Goal: Task Accomplishment & Management: Use online tool/utility

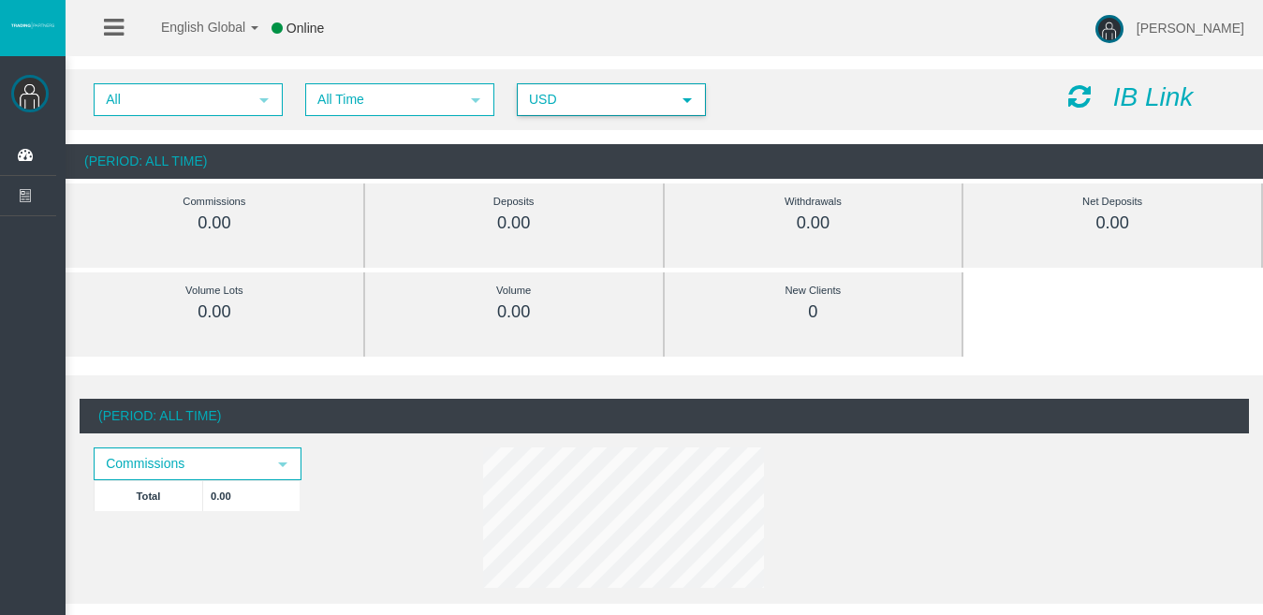
click at [664, 96] on span "USD" at bounding box center [595, 99] width 152 height 29
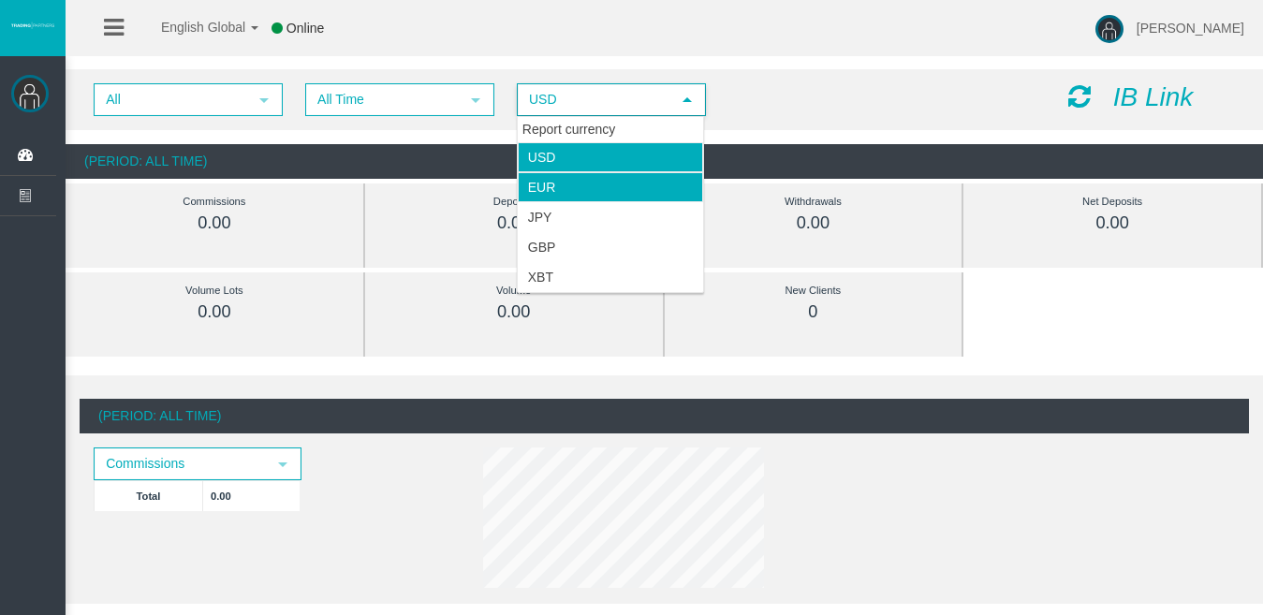
click at [638, 183] on li "EUR" at bounding box center [610, 187] width 185 height 30
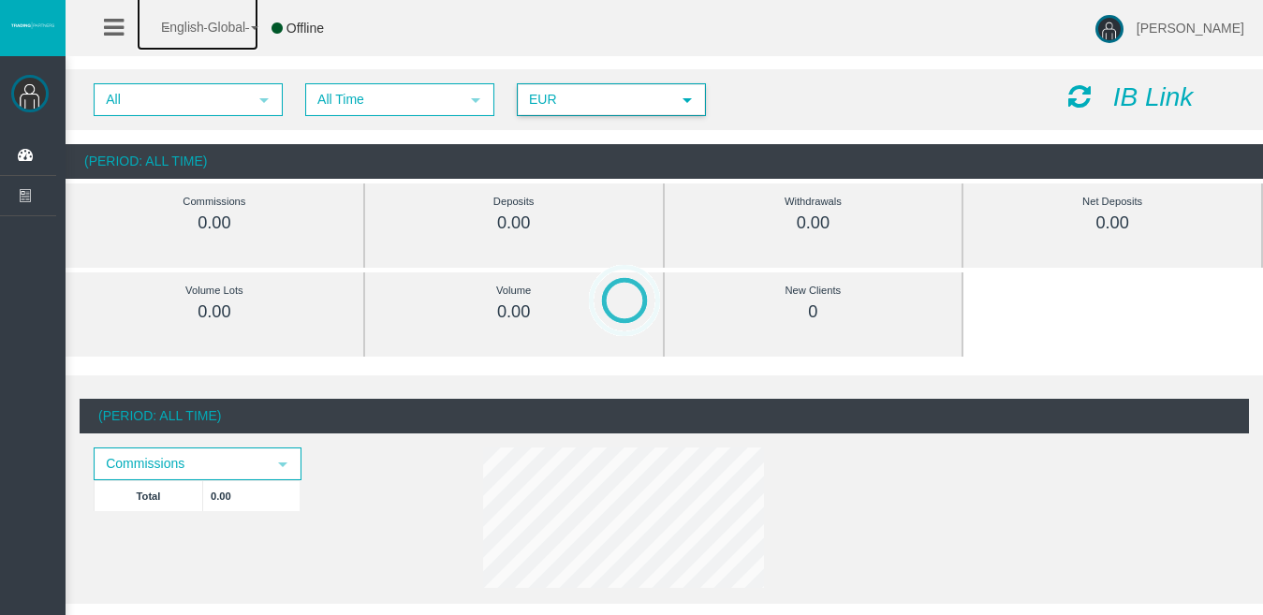
click at [247, 23] on link "English Global" at bounding box center [198, 22] width 122 height 56
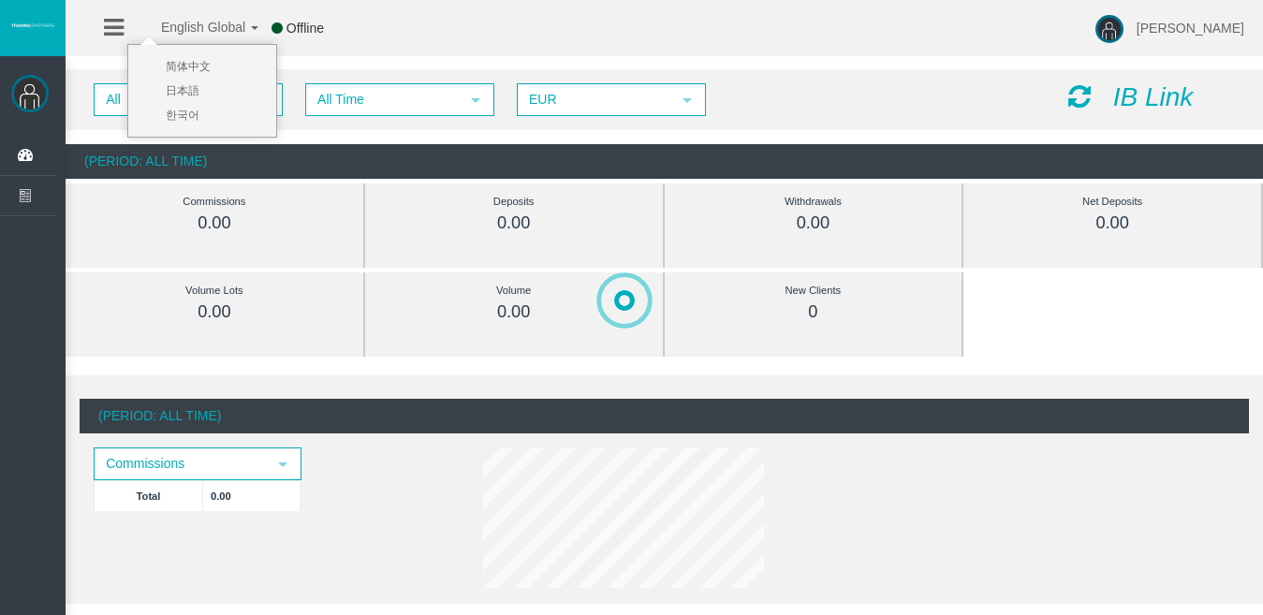
click at [542, 31] on div "English Global 简体中文 English Global 日本語 한국어 Offline Esperanza Merino Help Log Out" at bounding box center [631, 28] width 1263 height 56
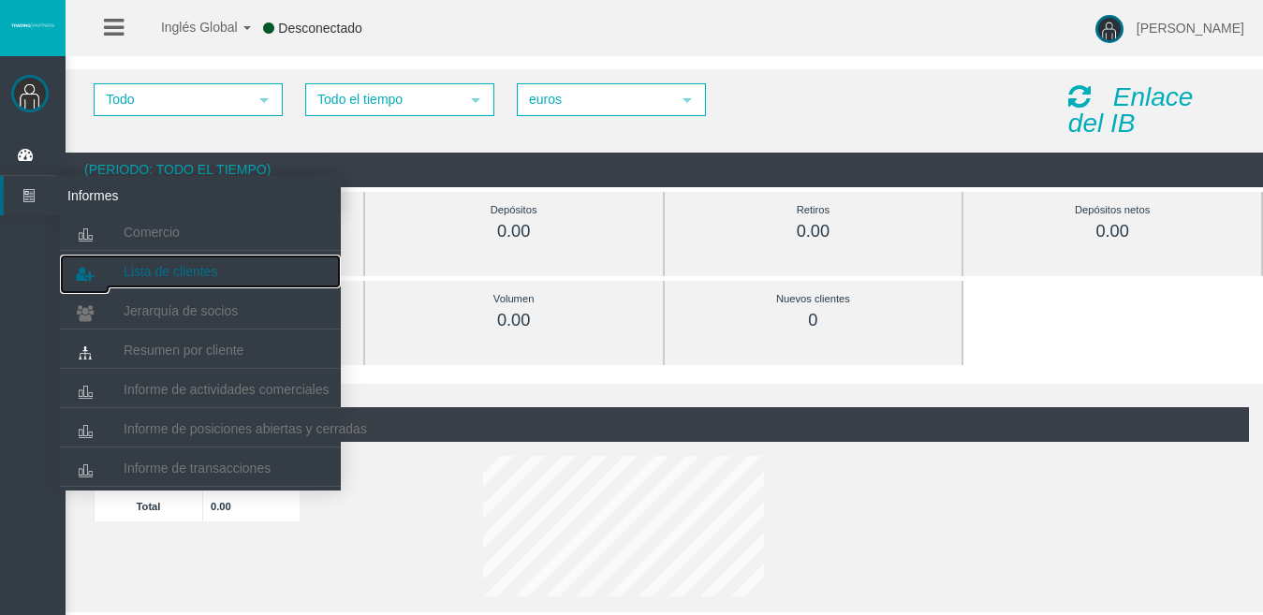
drag, startPoint x: 185, startPoint y: 268, endPoint x: 174, endPoint y: 265, distance: 11.6
click at [185, 268] on font "Lista de clientes" at bounding box center [171, 271] width 94 height 15
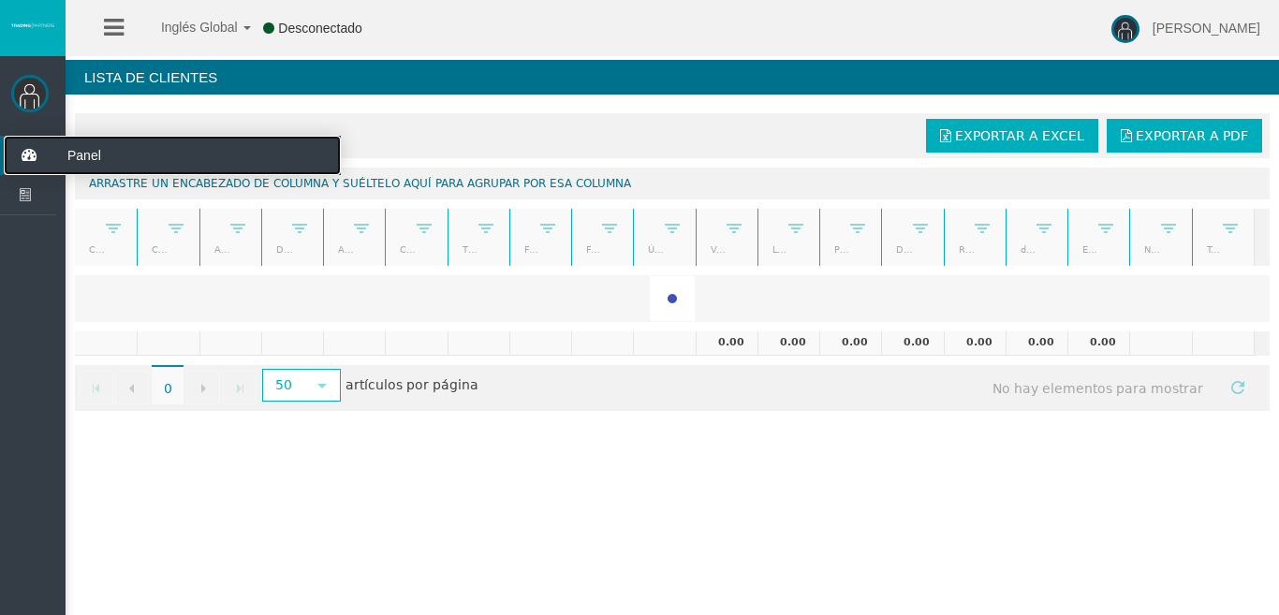
click at [83, 158] on font "Panel" at bounding box center [84, 155] width 34 height 15
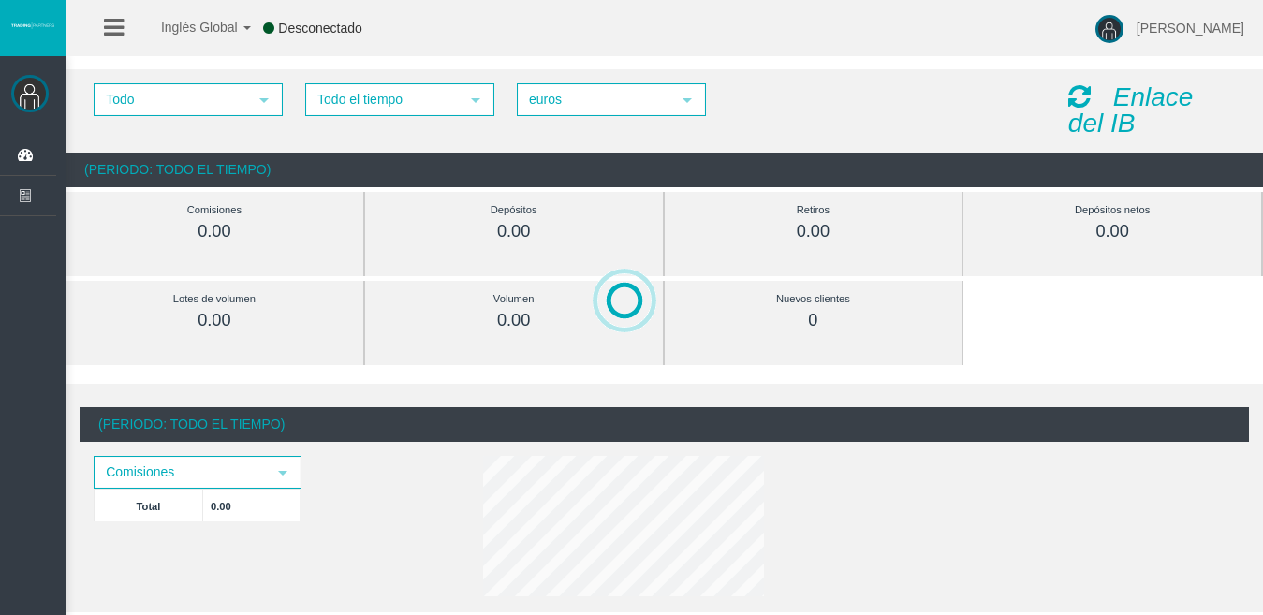
click at [1093, 118] on font "Enlace del IB" at bounding box center [1130, 109] width 125 height 55
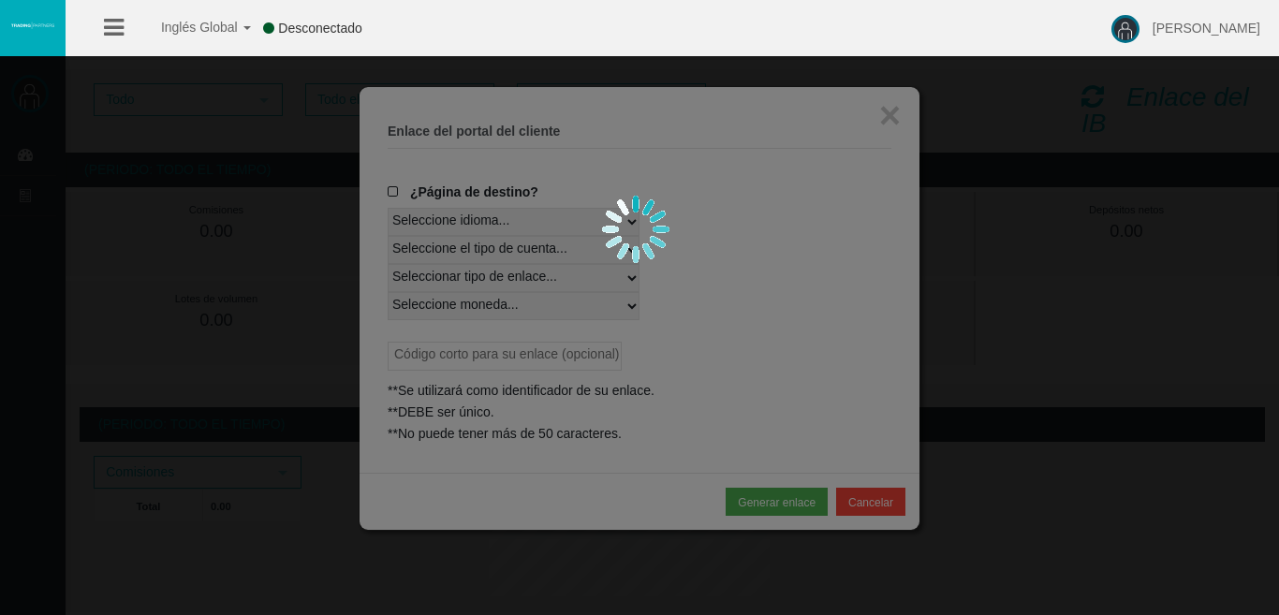
click at [610, 183] on div at bounding box center [639, 307] width 1279 height 615
click at [402, 197] on div at bounding box center [639, 307] width 1279 height 615
click at [897, 119] on div at bounding box center [639, 307] width 1279 height 615
click at [248, 27] on b at bounding box center [246, 28] width 7 height 4
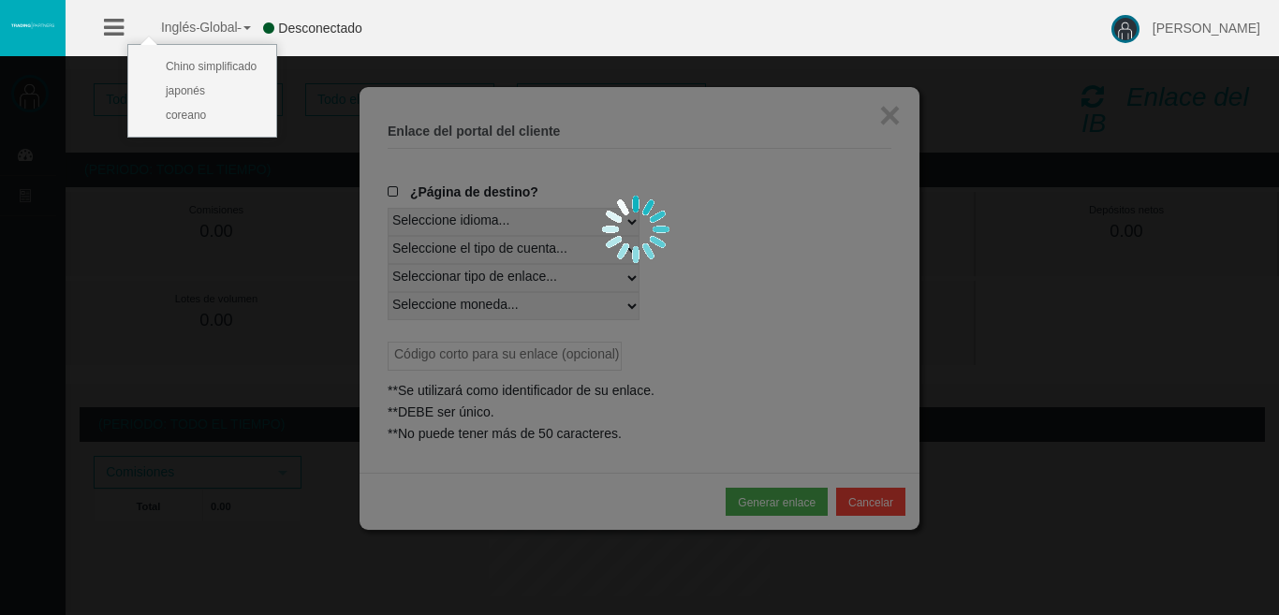
click at [248, 27] on b at bounding box center [246, 28] width 7 height 4
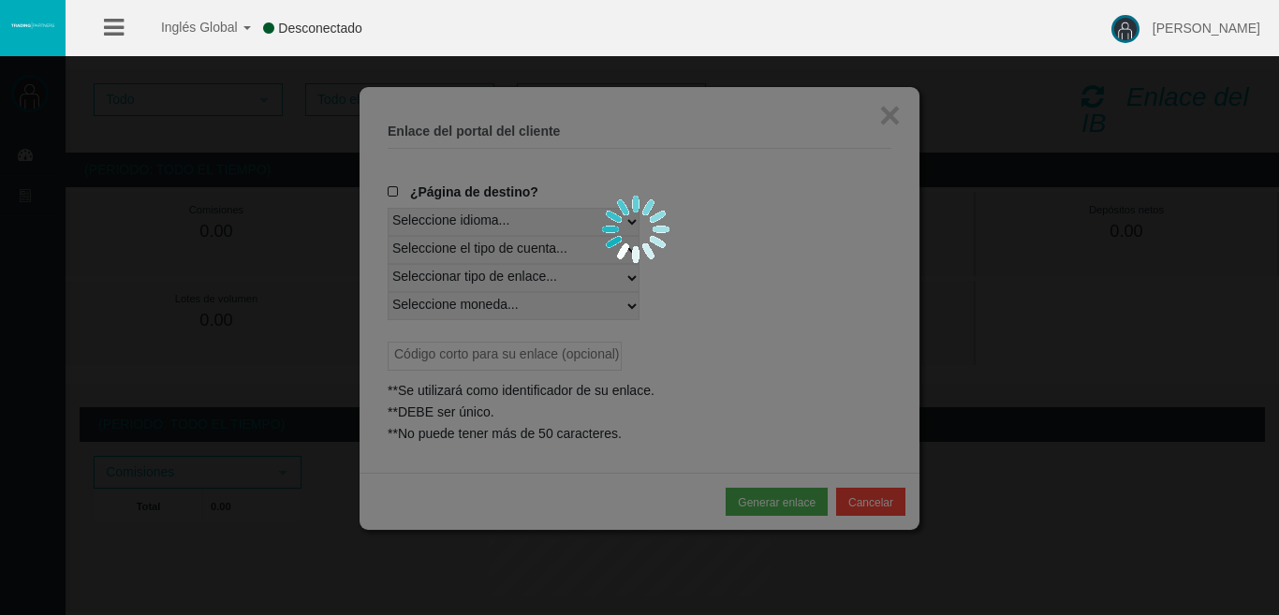
click at [888, 120] on div at bounding box center [639, 307] width 1279 height 615
drag, startPoint x: 1026, startPoint y: 139, endPoint x: 481, endPoint y: 71, distance: 549.0
click at [1026, 139] on div at bounding box center [639, 307] width 1279 height 615
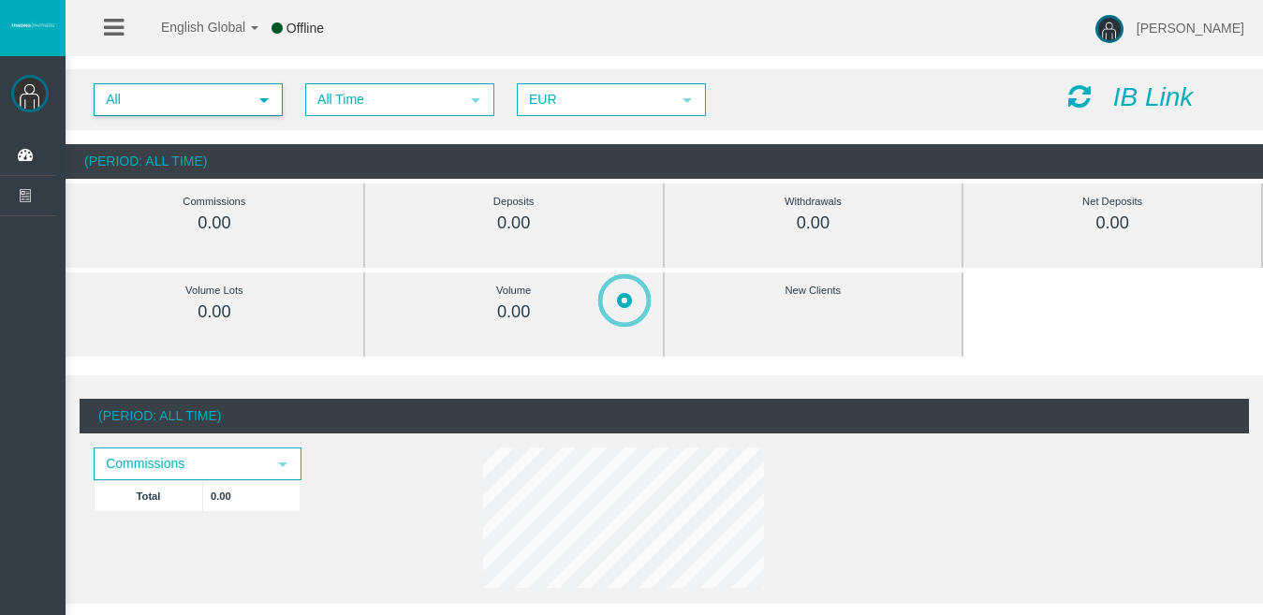
click at [264, 105] on span "select" at bounding box center [264, 100] width 15 height 15
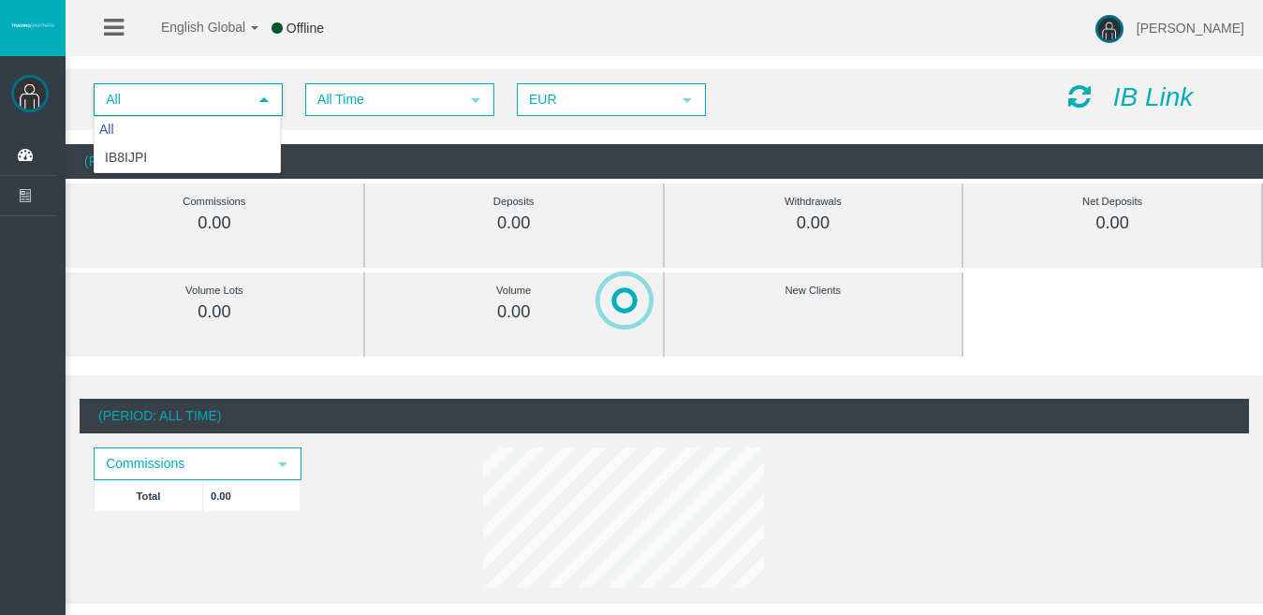
click at [264, 105] on span "select" at bounding box center [264, 100] width 15 height 15
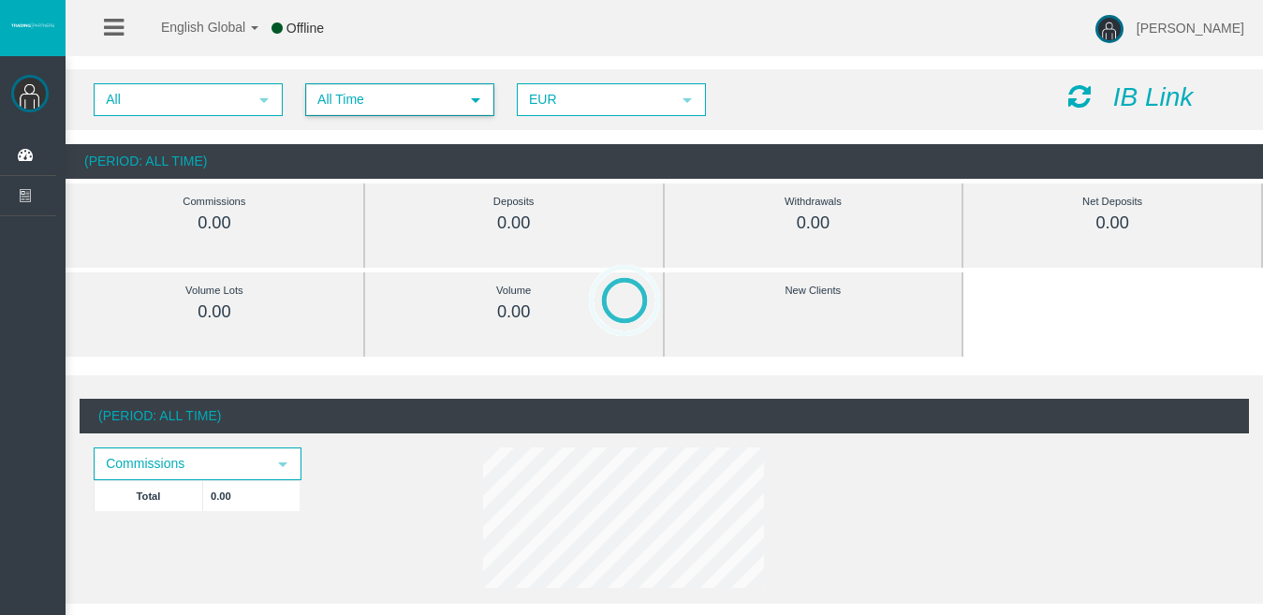
click at [456, 104] on span "All Time" at bounding box center [383, 99] width 152 height 29
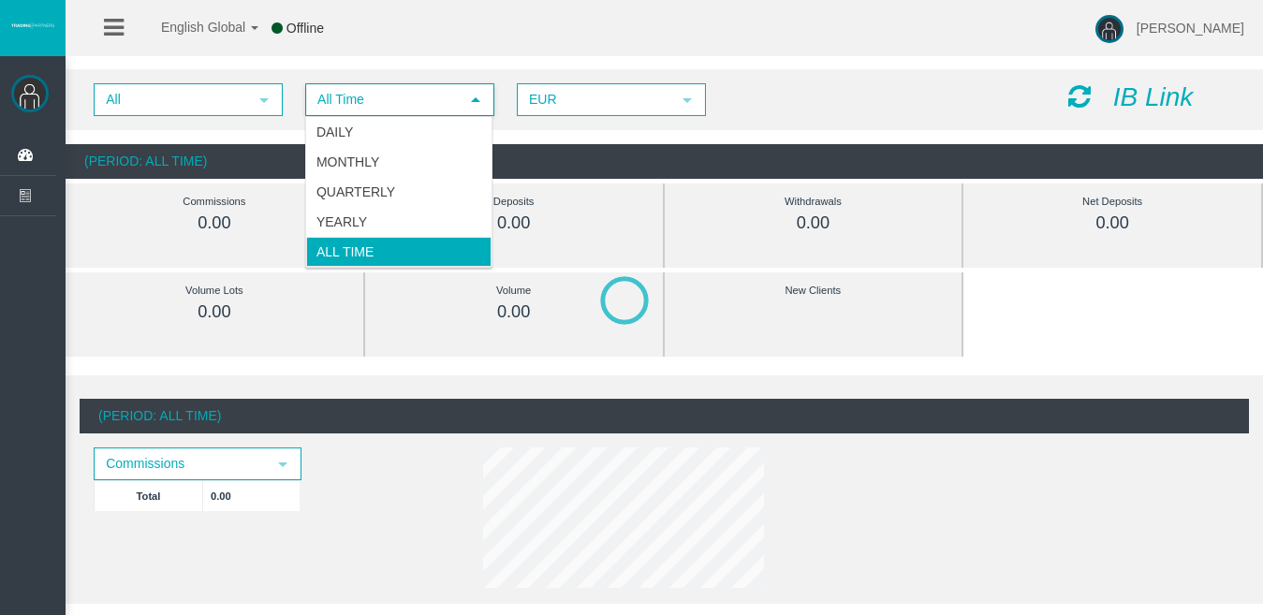
click at [456, 104] on span "All Time" at bounding box center [383, 99] width 152 height 29
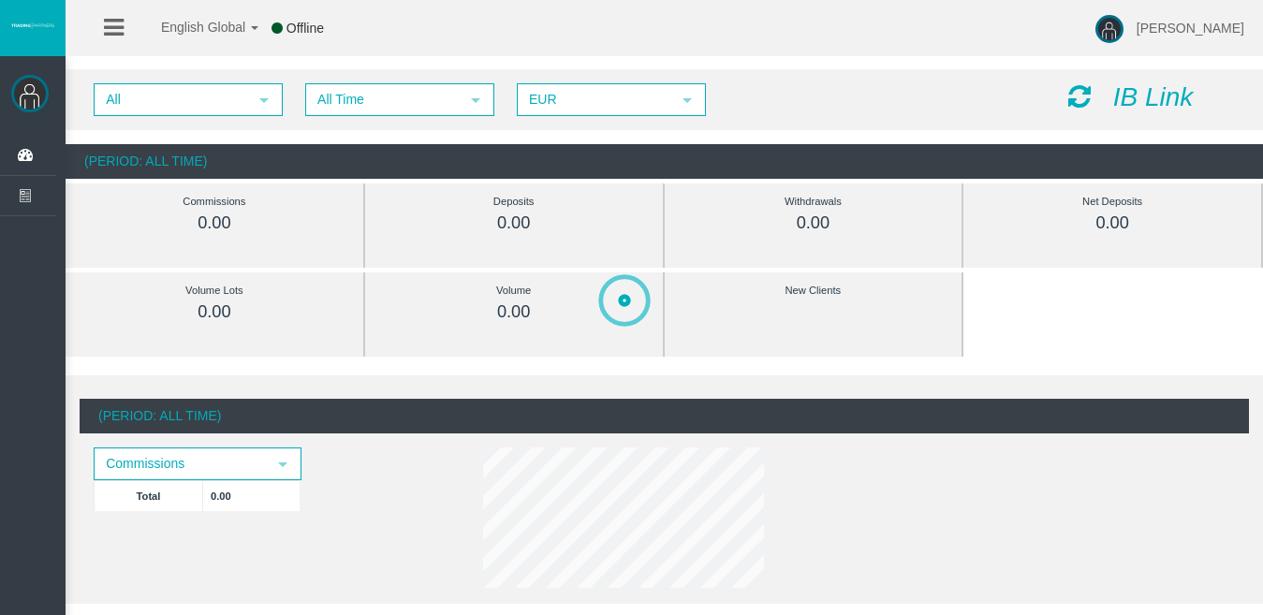
click at [634, 310] on div at bounding box center [1153, 568] width 1136 height 615
click at [1157, 37] on link "[PERSON_NAME]" at bounding box center [1174, 28] width 139 height 56
click at [628, 482] on div at bounding box center [1153, 568] width 1136 height 615
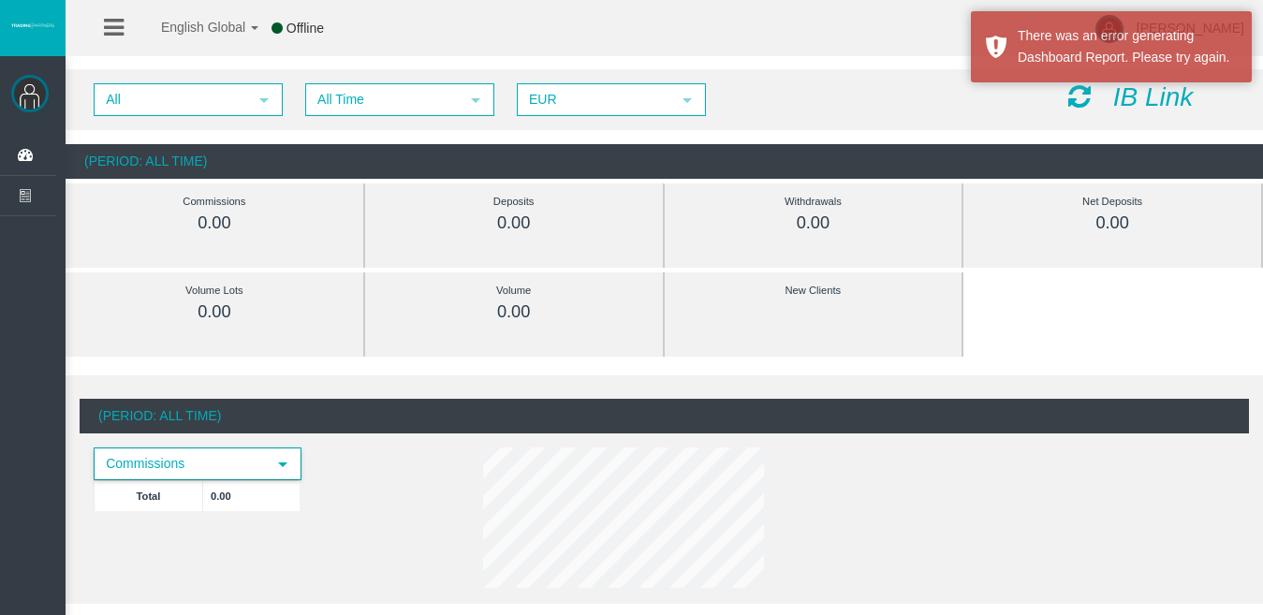
click at [286, 463] on span "select" at bounding box center [282, 464] width 15 height 15
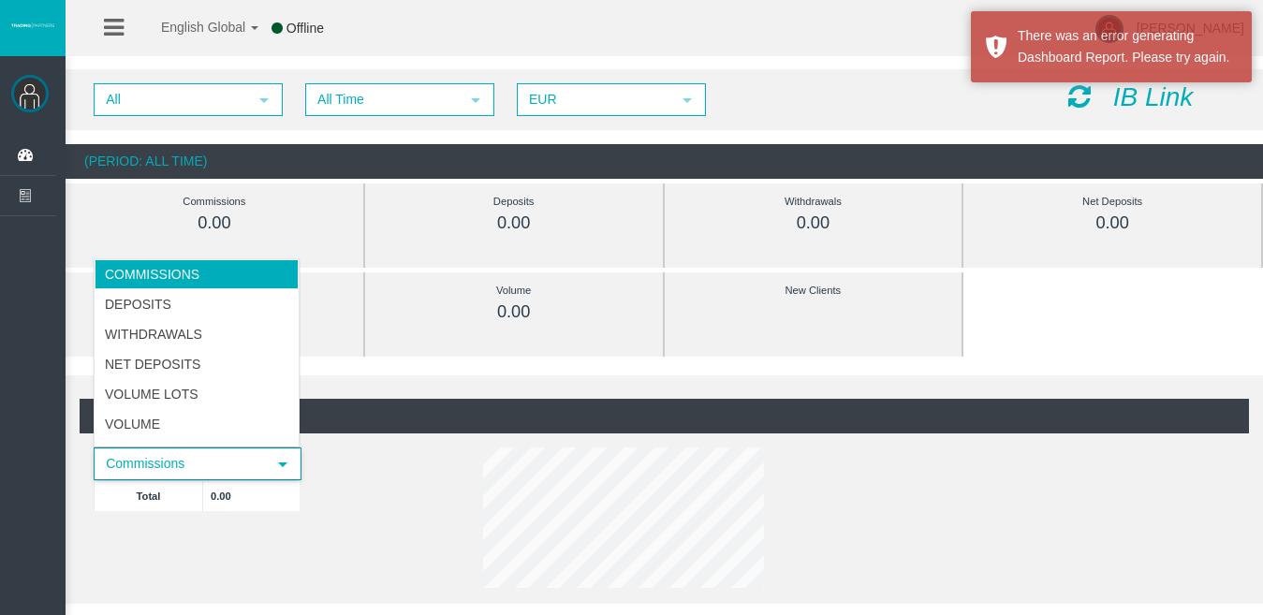
click at [286, 463] on span "select" at bounding box center [282, 464] width 15 height 15
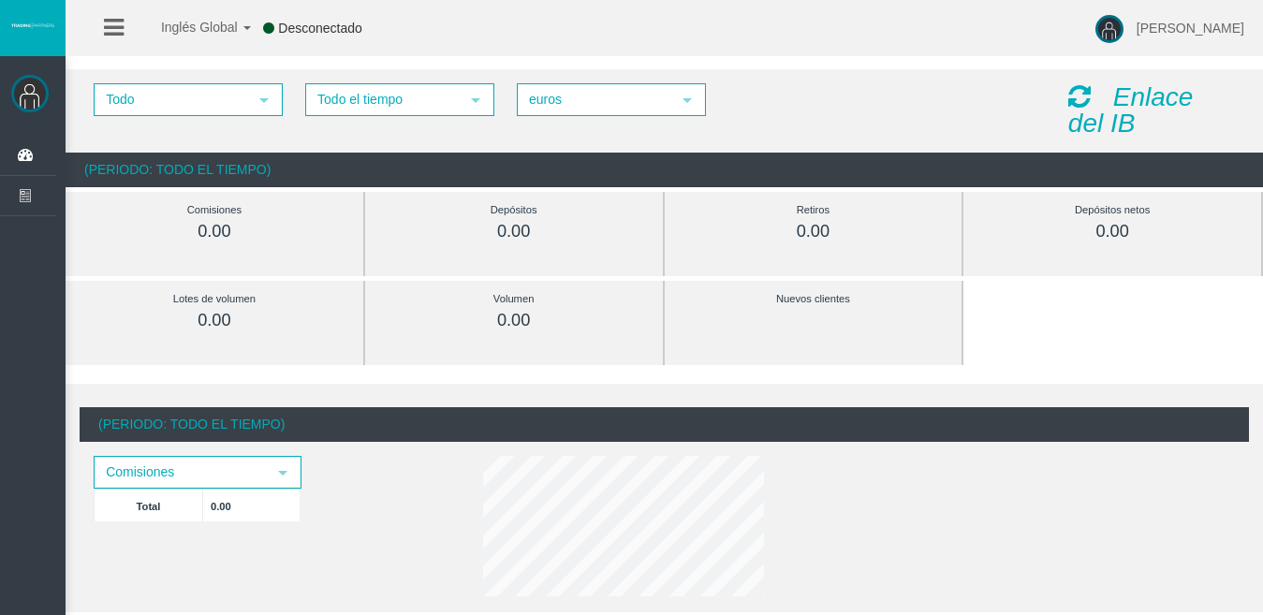
click at [120, 27] on icon at bounding box center [114, 27] width 20 height 23
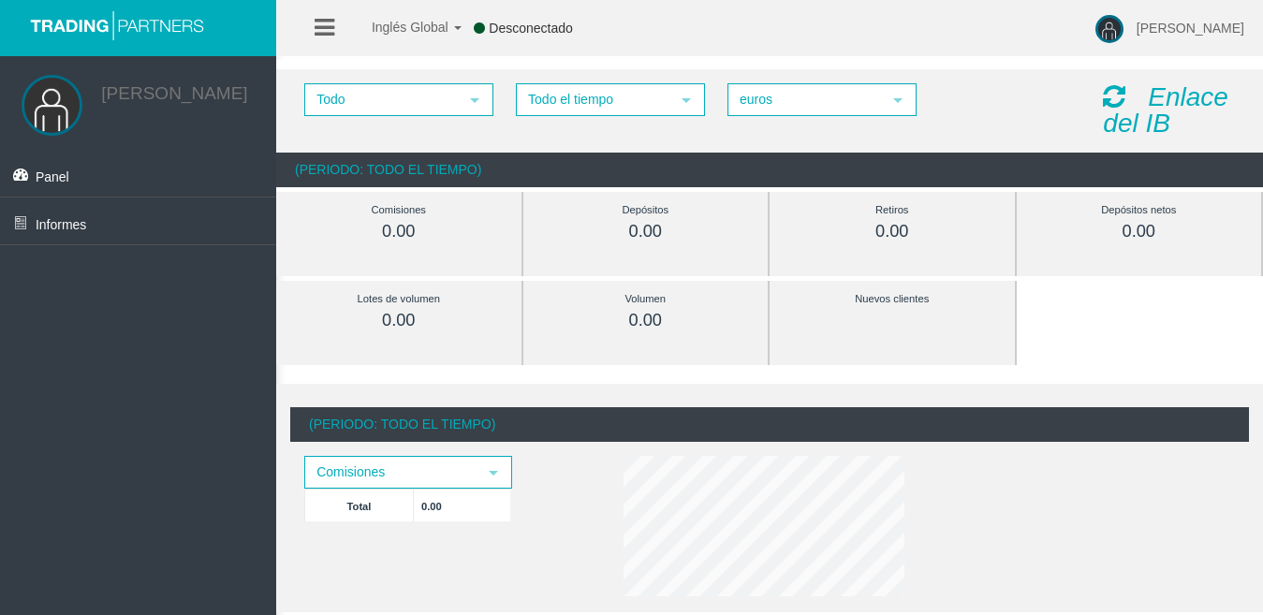
click at [1135, 101] on div "Enlace del IB" at bounding box center [1169, 110] width 160 height 55
click at [1117, 99] on icon at bounding box center [1114, 96] width 22 height 26
click at [1108, 96] on icon at bounding box center [1114, 96] width 22 height 26
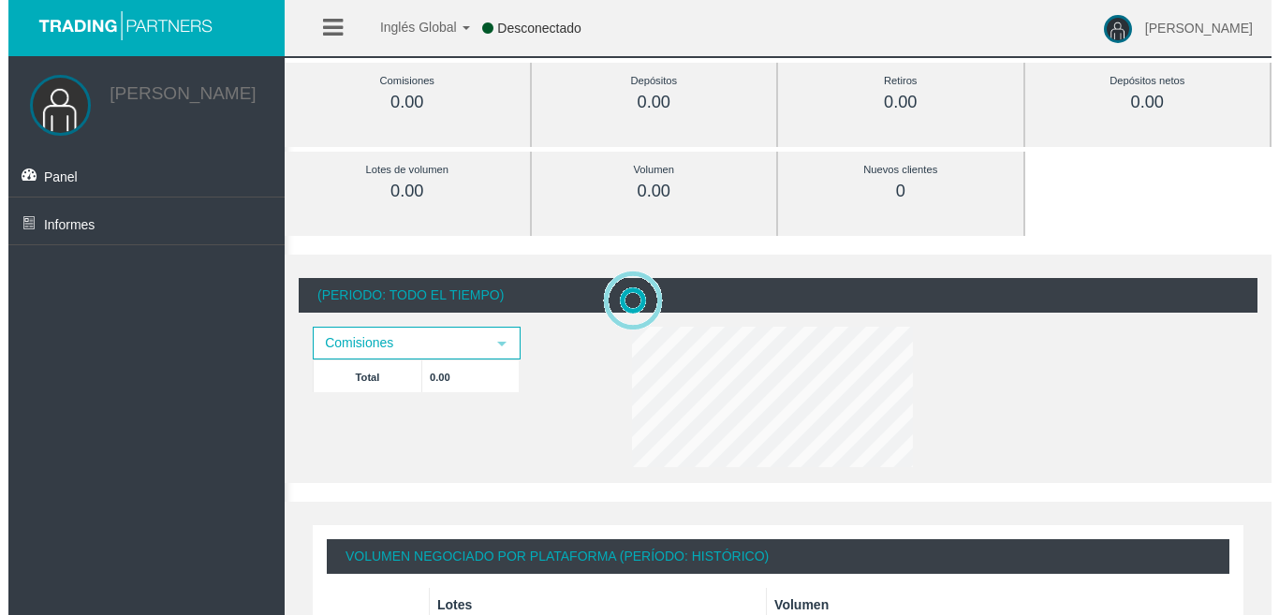
scroll to position [35, 0]
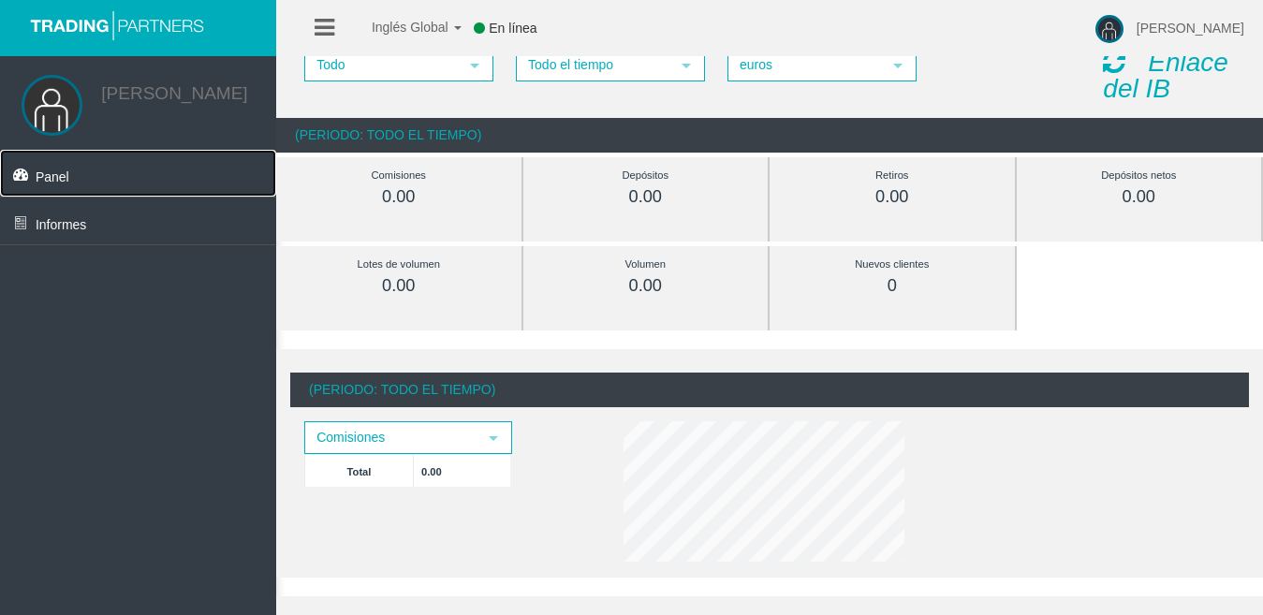
click at [60, 180] on font "Panel" at bounding box center [53, 176] width 34 height 15
click at [1134, 90] on font "Enlace del IB" at bounding box center [1165, 75] width 125 height 55
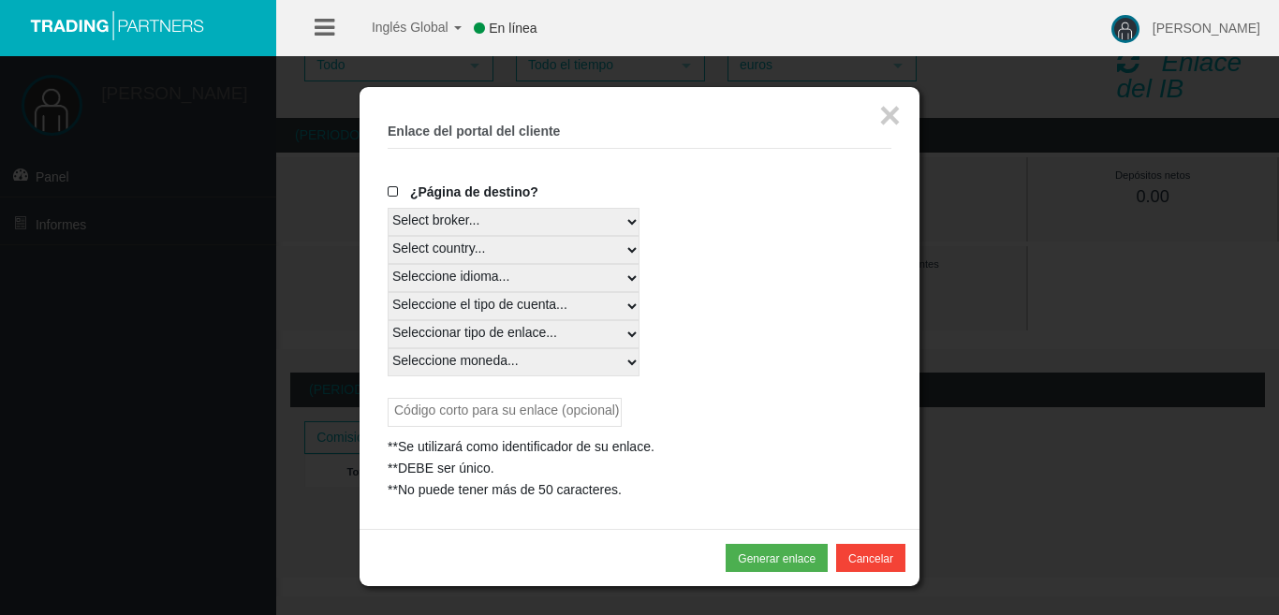
click at [605, 219] on select "Select broker... T4Trade" at bounding box center [514, 222] width 252 height 28
click at [614, 248] on select "Select country... Rest of the World" at bounding box center [514, 250] width 252 height 28
click at [465, 165] on fieldset "× Enlace del portal del cliente Crear enlace de cliente Crear enlace de socio T…" at bounding box center [640, 308] width 504 height 386
click at [394, 187] on span at bounding box center [397, 191] width 19 height 13
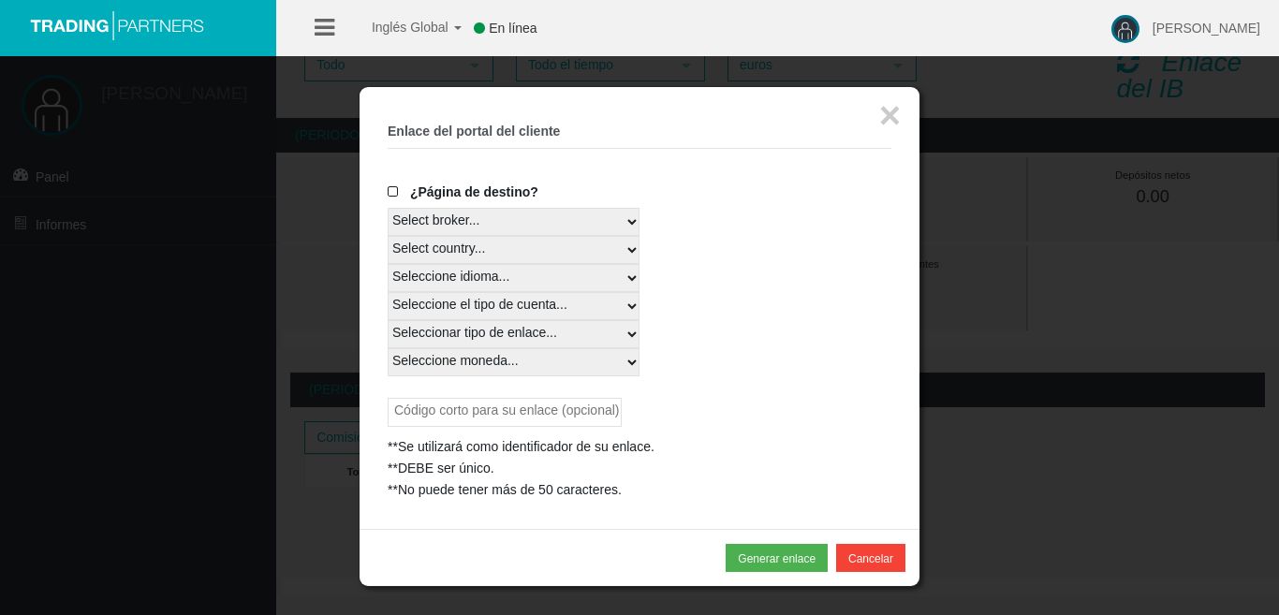
click at [0, 0] on input "¿Página de destino?" at bounding box center [0, 0] width 0 height 0
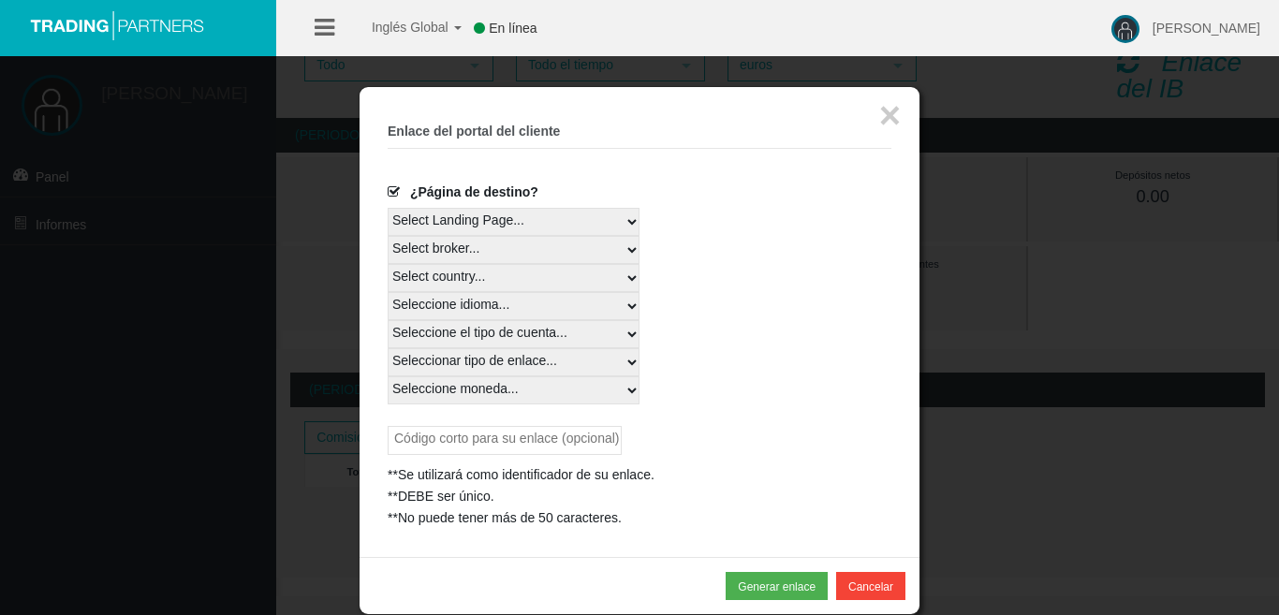
click at [452, 214] on select "Select Landing Page..." at bounding box center [514, 222] width 252 height 28
click at [456, 281] on select "Select country... Rest of the World" at bounding box center [514, 278] width 252 height 28
click at [462, 300] on select "Seleccione idioma... English Japanese Chinese Portuguese Spanish Czech German F…" at bounding box center [514, 306] width 252 height 28
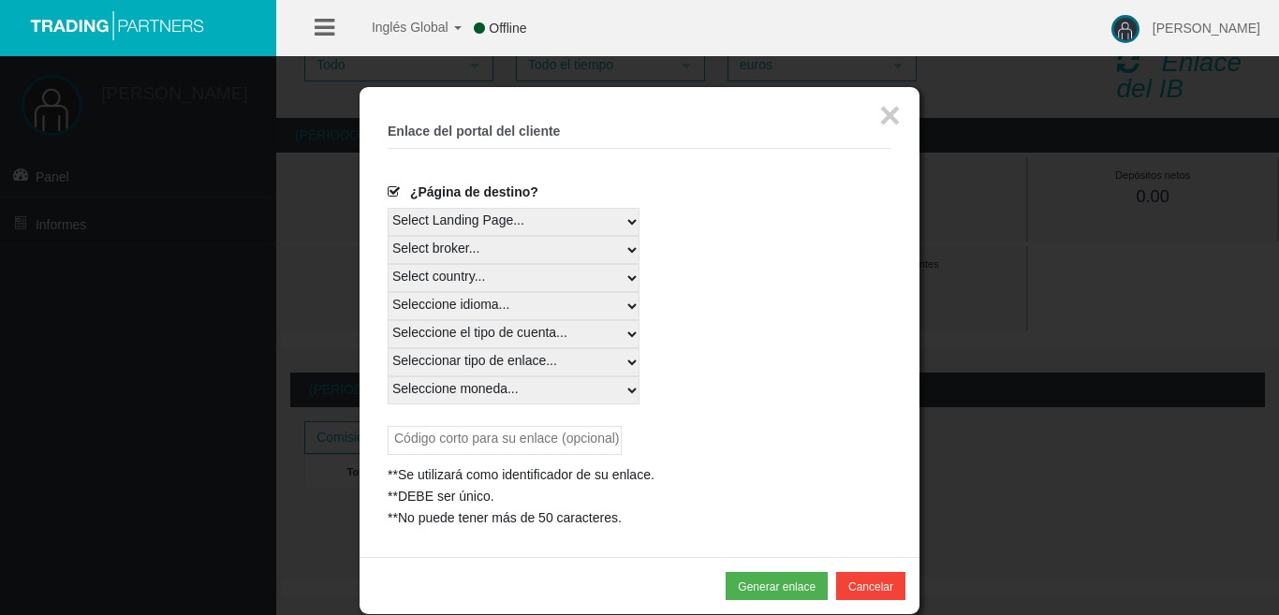
select select
click at [388, 292] on select "Seleccione idioma... English Japanese Chinese Portuguese Spanish Czech German F…" at bounding box center [514, 306] width 252 height 28
click at [466, 338] on select "Seleccione el tipo de cuenta... All Platforms Trade Copy MT4 LiveFloatingSpread…" at bounding box center [514, 334] width 252 height 28
select select
click at [388, 320] on select "Seleccione el tipo de cuenta... All Platforms Trade Copy MT4 LiveFloatingSpread…" at bounding box center [514, 334] width 252 height 28
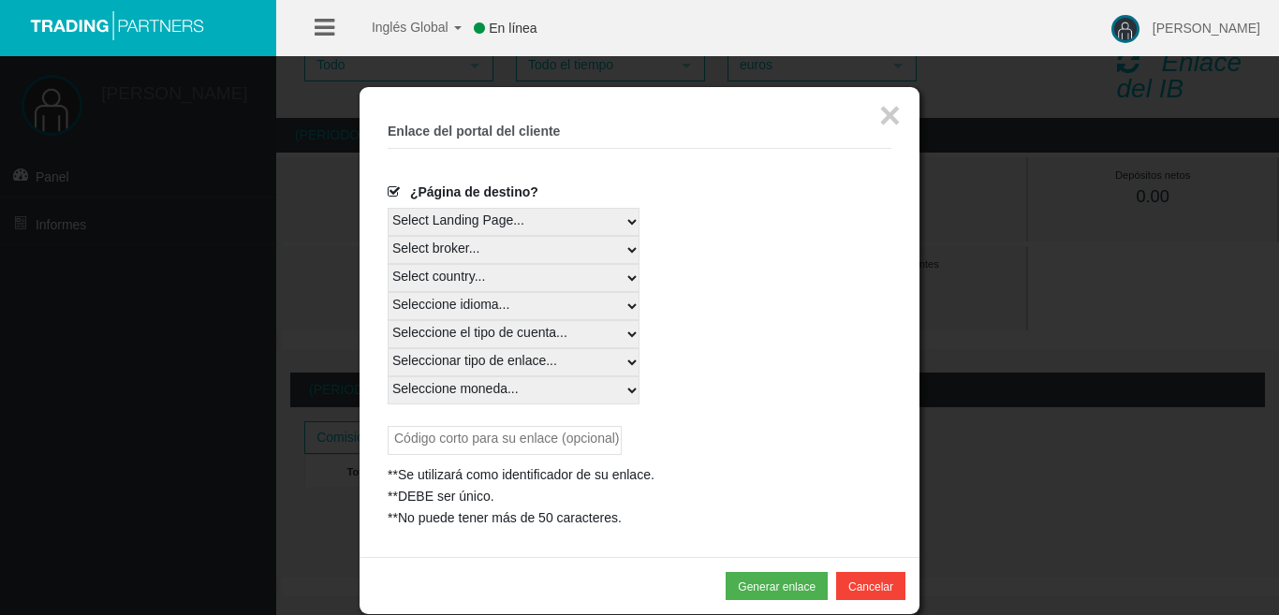
click at [490, 377] on select "Seleccione moneda... Todas las monedas" at bounding box center [514, 390] width 252 height 28
click at [489, 381] on select "Seleccione moneda... Todas las monedas" at bounding box center [514, 390] width 252 height 28
click at [522, 359] on select "Seleccionar tipo de enlace... Real" at bounding box center [514, 362] width 252 height 28
select select "Real"
click at [388, 348] on select "Seleccionar tipo de enlace... Real" at bounding box center [514, 362] width 252 height 28
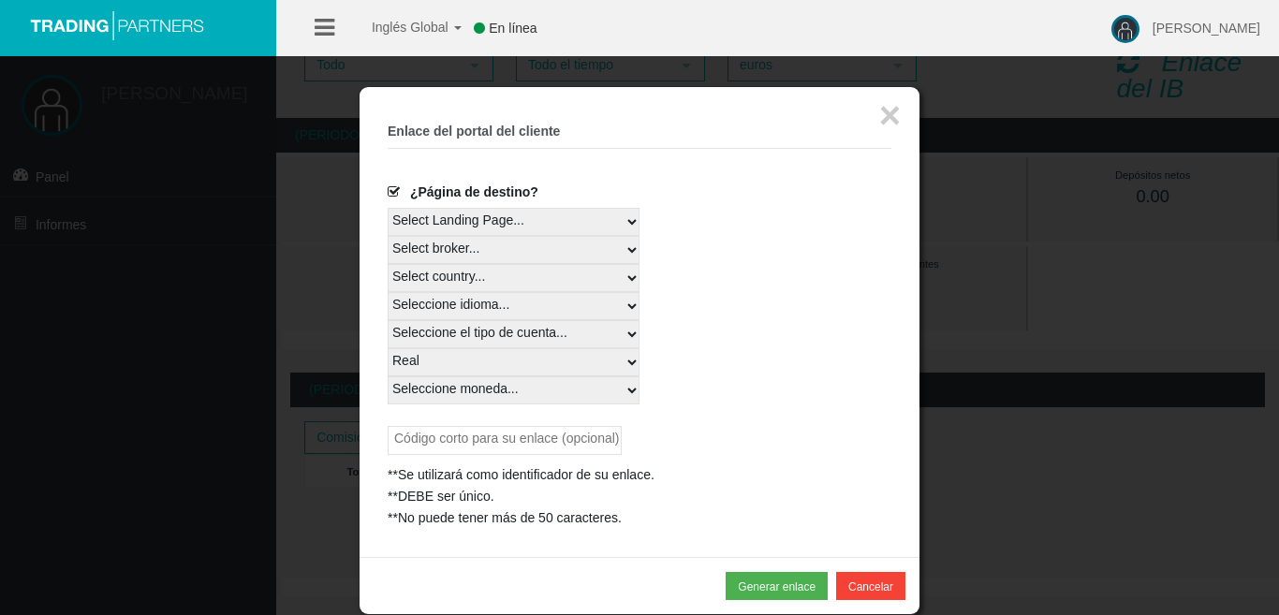
click at [508, 386] on select "Seleccione moneda... Todas las monedas EUR GBP USD" at bounding box center [514, 390] width 252 height 28
select select "EUR"
click at [388, 376] on select "Seleccione moneda... Todas las monedas EUR GBP USD" at bounding box center [514, 390] width 252 height 28
click at [497, 442] on input "text" at bounding box center [505, 440] width 234 height 29
click at [458, 227] on select "Select Landing Page..." at bounding box center [514, 222] width 252 height 28
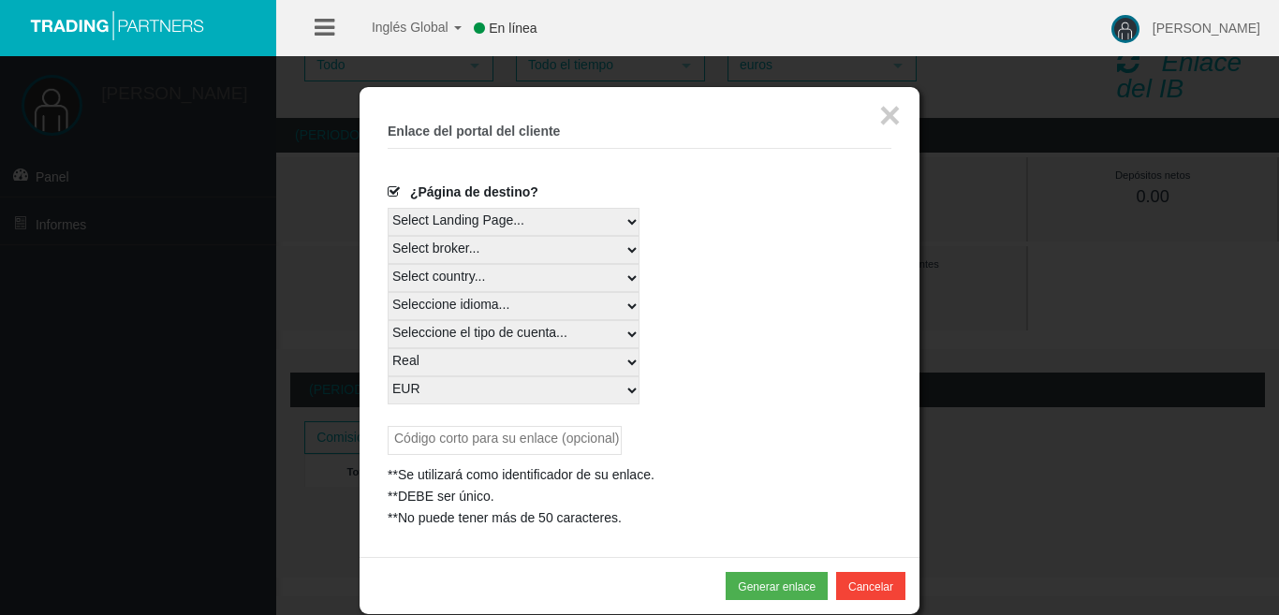
click at [460, 224] on select "Select Landing Page..." at bounding box center [514, 222] width 252 height 28
click at [464, 243] on select "Select broker... T4Trade" at bounding box center [514, 250] width 252 height 28
click at [466, 275] on select "Select country... Rest of the World" at bounding box center [514, 278] width 252 height 28
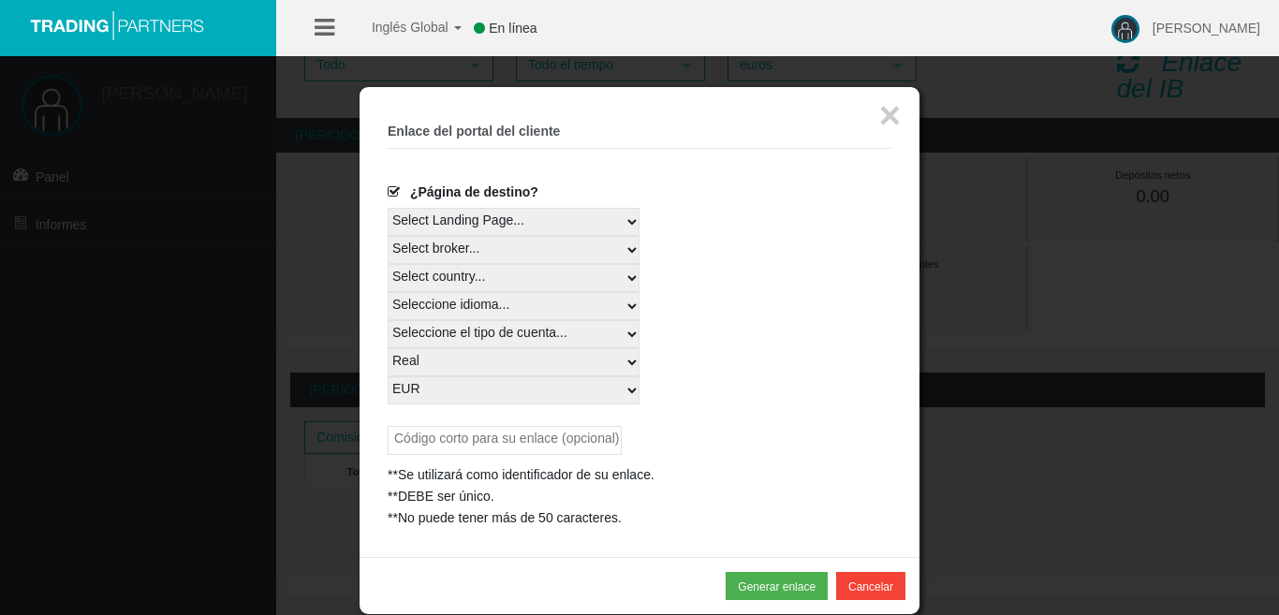
drag, startPoint x: 466, startPoint y: 275, endPoint x: 471, endPoint y: 284, distance: 9.6
click at [466, 275] on select "Select country... Rest of the World" at bounding box center [514, 278] width 252 height 28
click at [388, 264] on select "Select country... Rest of the World" at bounding box center [514, 278] width 252 height 28
click at [504, 281] on select "Select country... Rest of the World" at bounding box center [514, 278] width 252 height 28
click at [388, 264] on select "Select country... Rest of the World" at bounding box center [514, 278] width 252 height 28
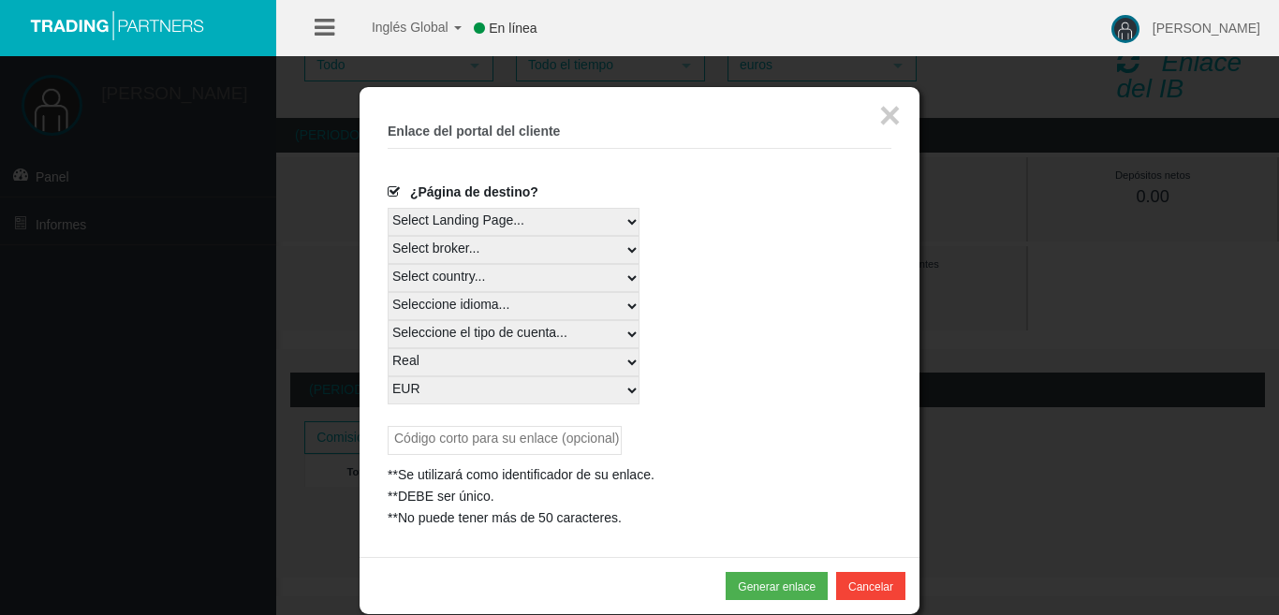
click at [737, 344] on div "Seleccione el tipo de cuenta... All Platforms Trade Copy MT4 LiveFloatingSpread…" at bounding box center [640, 334] width 504 height 28
click at [807, 589] on font "Generar enlace" at bounding box center [777, 586] width 78 height 13
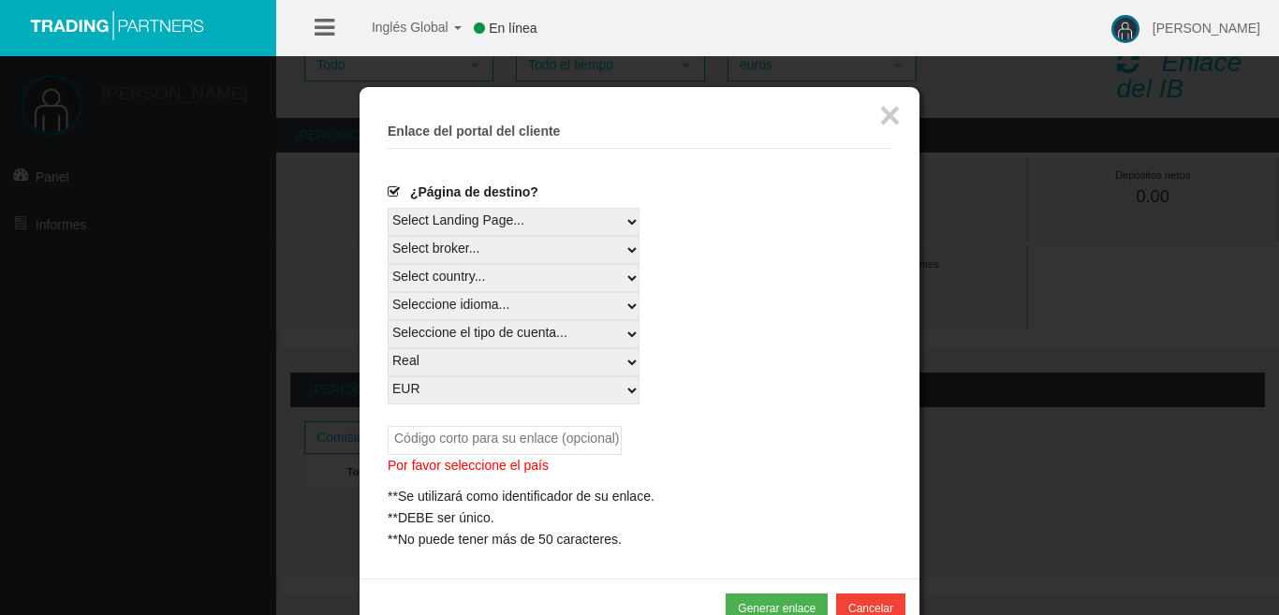
click at [482, 440] on input "text" at bounding box center [505, 440] width 234 height 29
click at [480, 285] on select "Select country... Rest of the World" at bounding box center [514, 278] width 252 height 28
select select
click at [388, 264] on select "Select country... Rest of the World" at bounding box center [514, 278] width 252 height 28
click at [766, 605] on font "Generar enlace" at bounding box center [777, 608] width 78 height 13
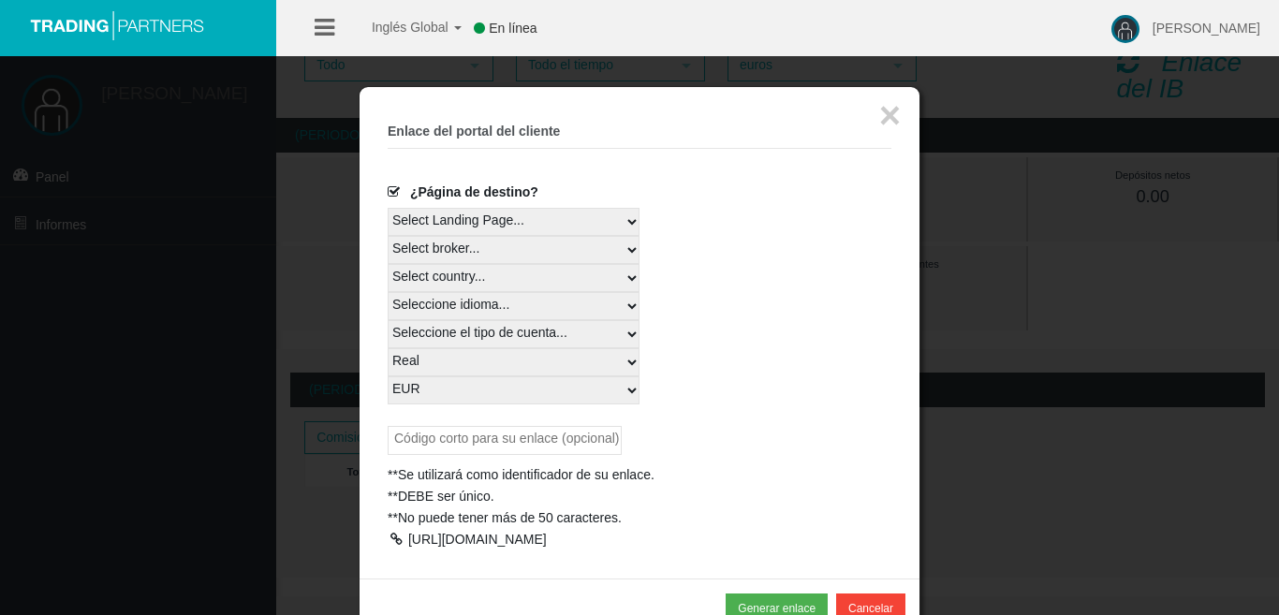
click at [395, 535] on div at bounding box center [396, 539] width 17 height 13
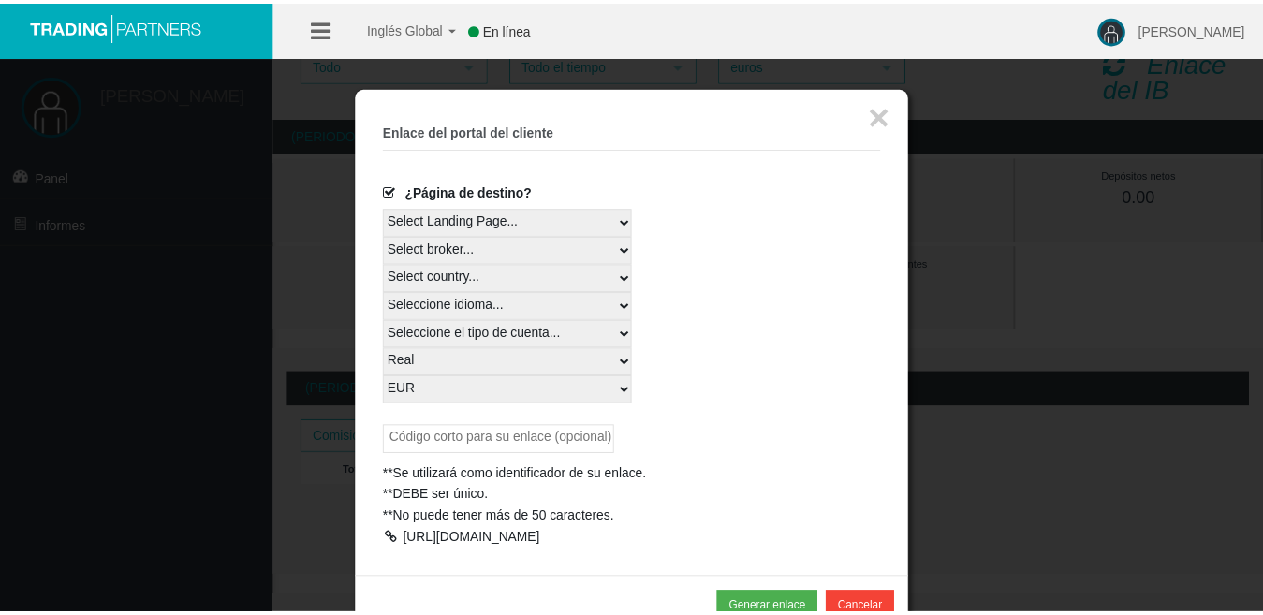
scroll to position [0, 0]
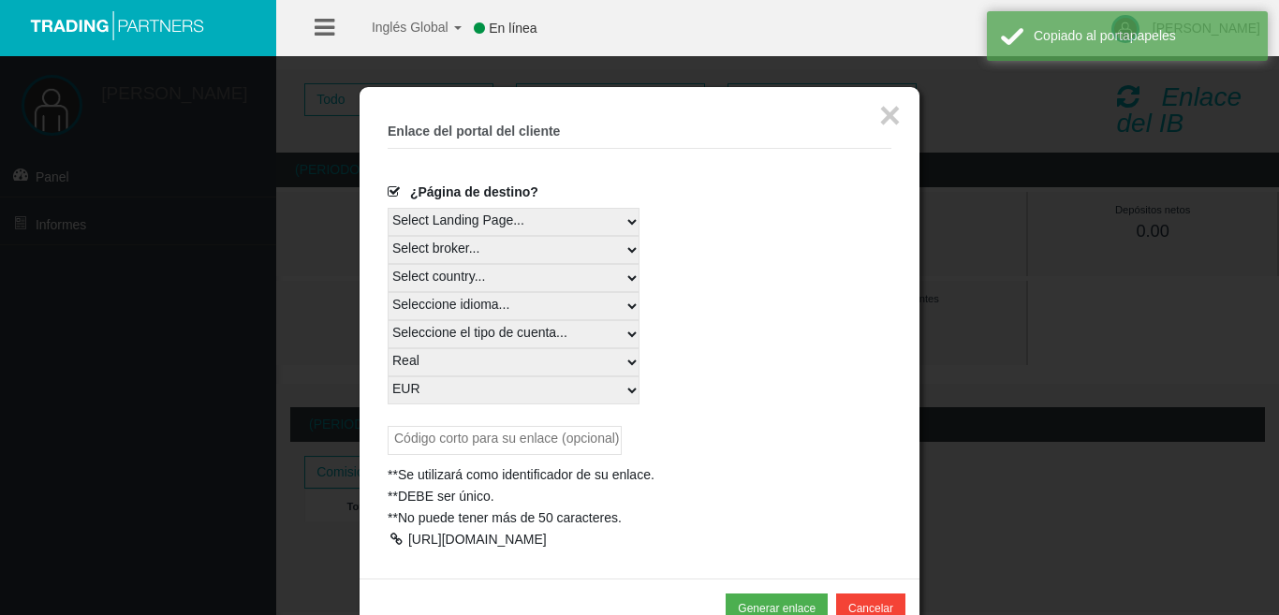
drag, startPoint x: 408, startPoint y: 535, endPoint x: 604, endPoint y: 578, distance: 200.3
click at [604, 550] on div "https://www.t4trade.com/es/register?pCode=SmU8GyOhpZ&utm_source=19269207&utm_me…" at bounding box center [640, 540] width 504 height 22
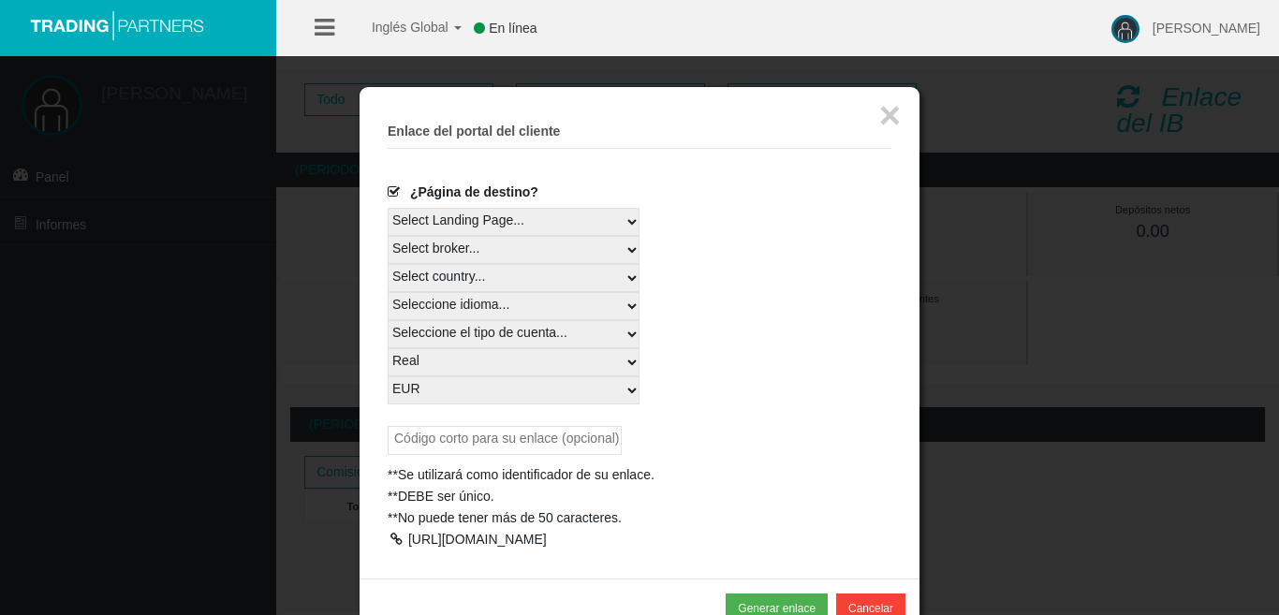
copy font "https://www.t4trade.com/es/register?pCode=SmU8GyOhpZ&utm_source=19269207&utm_me…"
click at [898, 118] on font "×" at bounding box center [890, 115] width 22 height 41
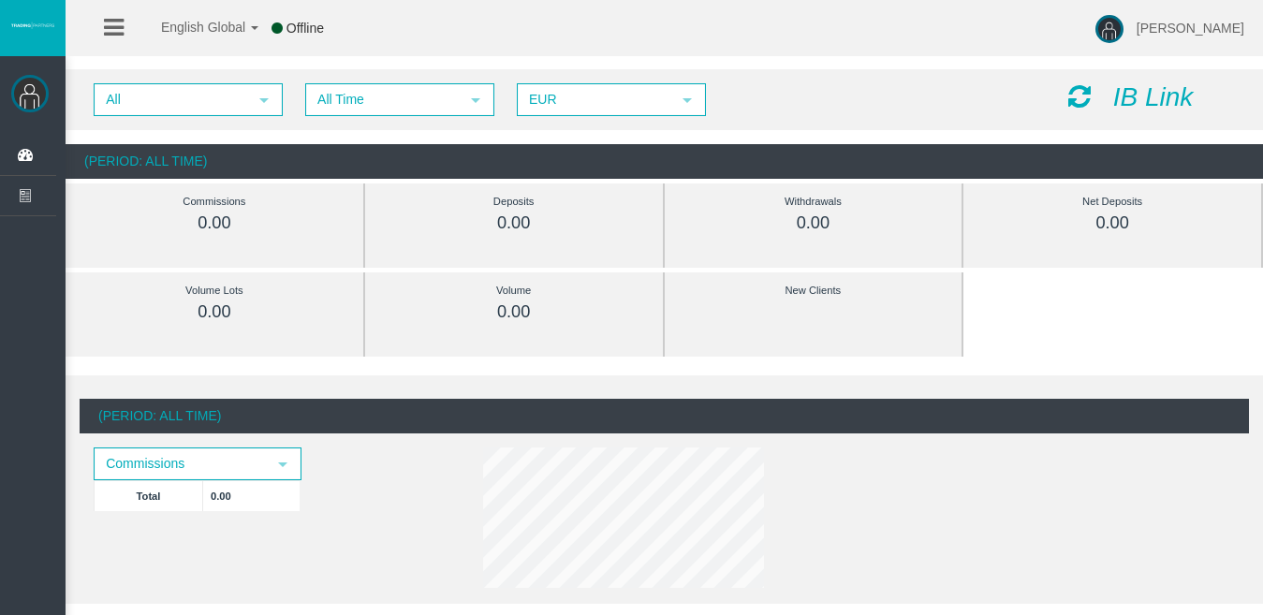
click at [120, 28] on icon at bounding box center [114, 27] width 20 height 23
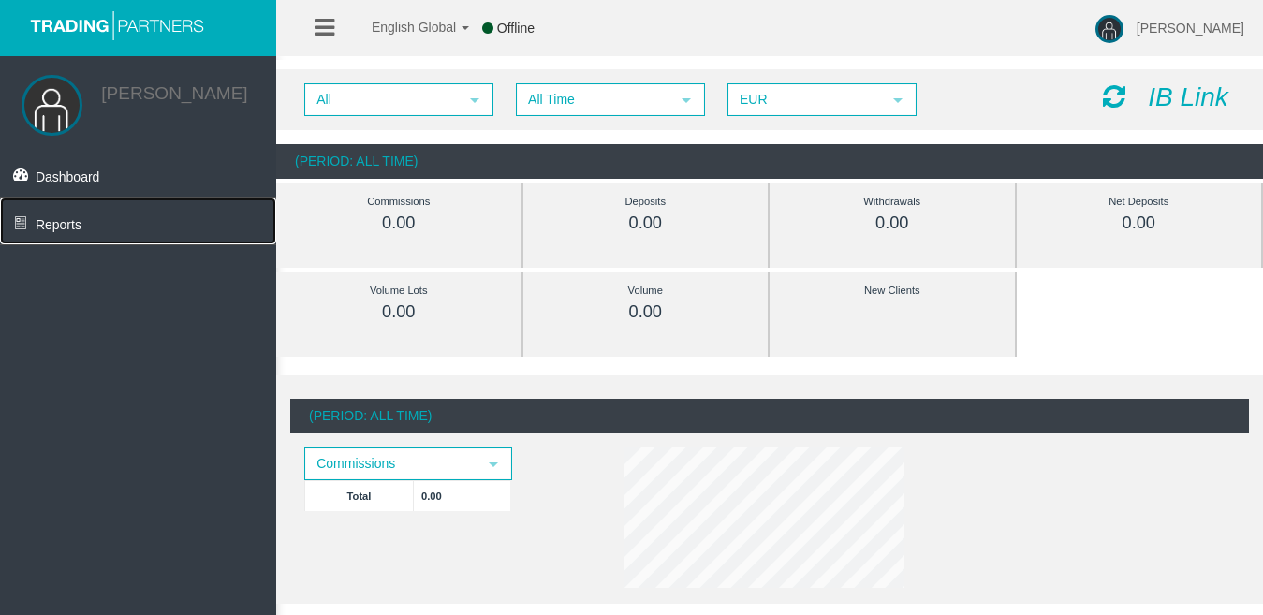
click at [63, 230] on span "Reports" at bounding box center [59, 224] width 46 height 15
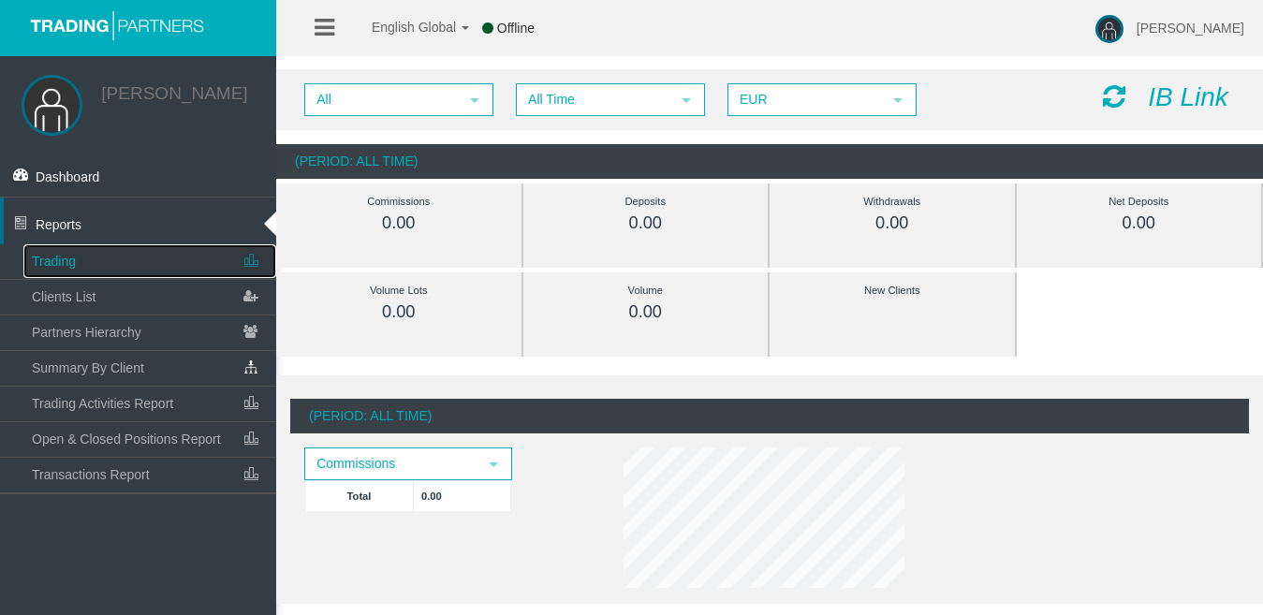
click at [180, 268] on link "Trading" at bounding box center [149, 261] width 253 height 34
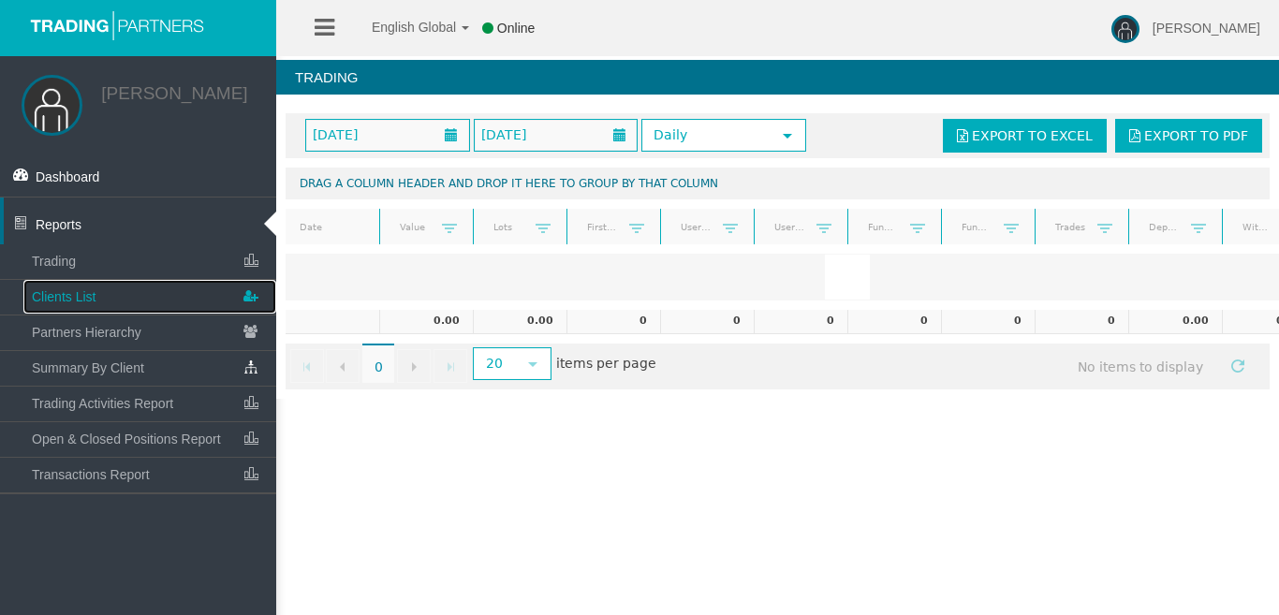
click at [155, 304] on link "Clients List" at bounding box center [149, 297] width 253 height 34
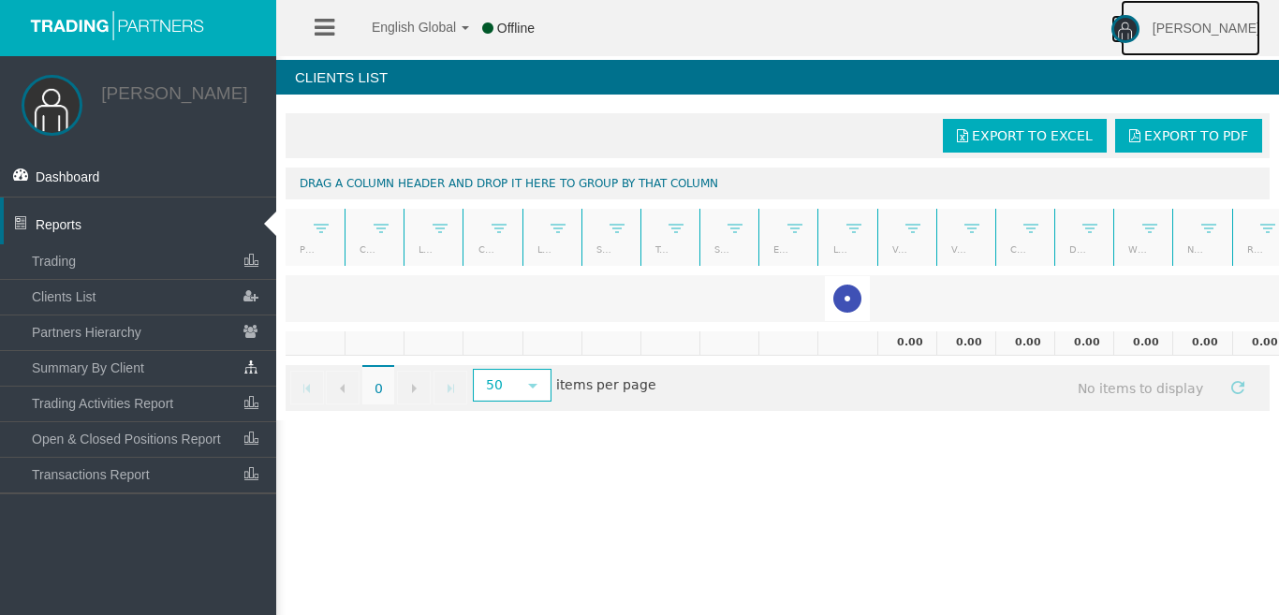
click at [1179, 22] on span "[PERSON_NAME]" at bounding box center [1206, 28] width 108 height 15
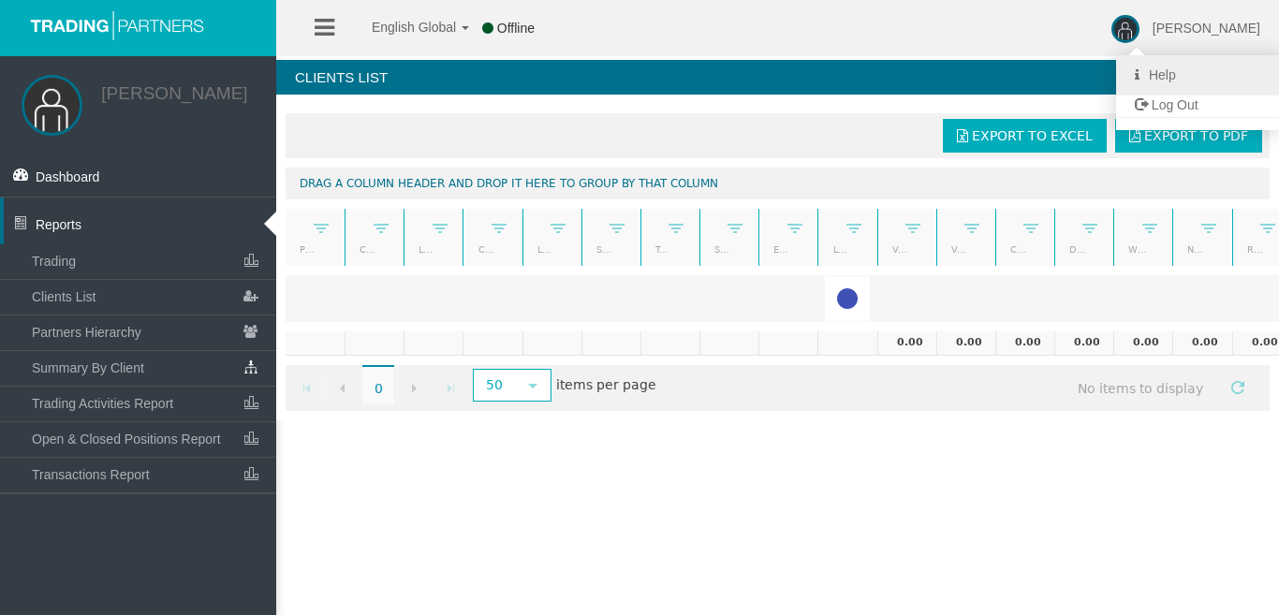
click at [1177, 71] on link "Help" at bounding box center [1200, 75] width 169 height 40
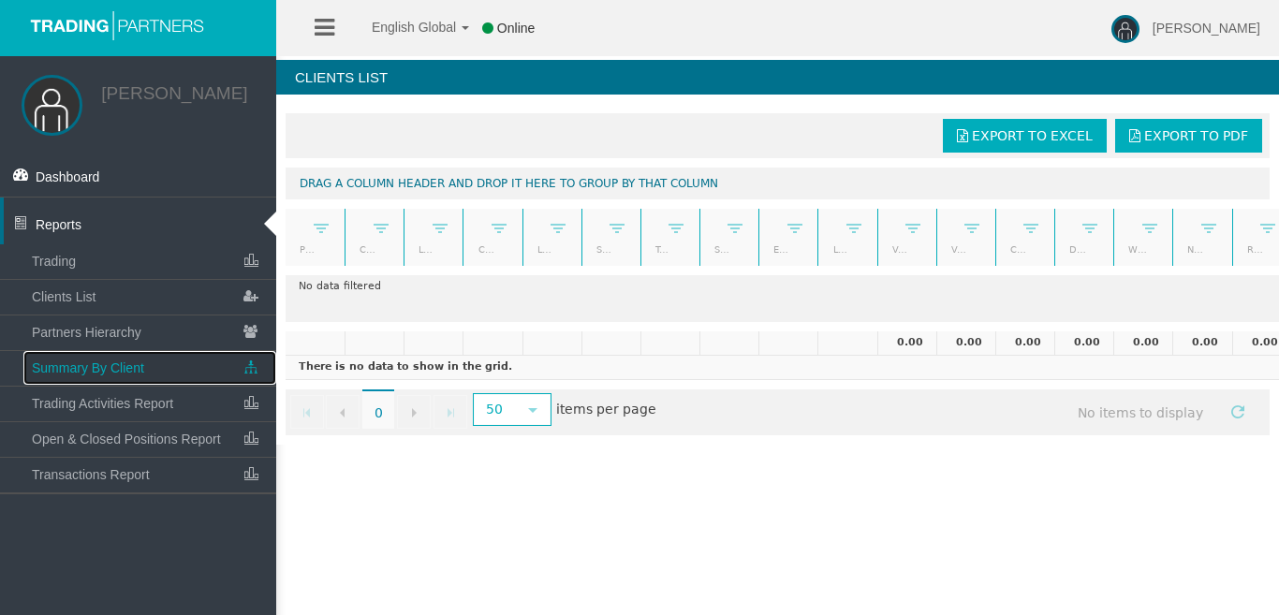
click at [140, 373] on span "Summary By Client" at bounding box center [88, 367] width 112 height 15
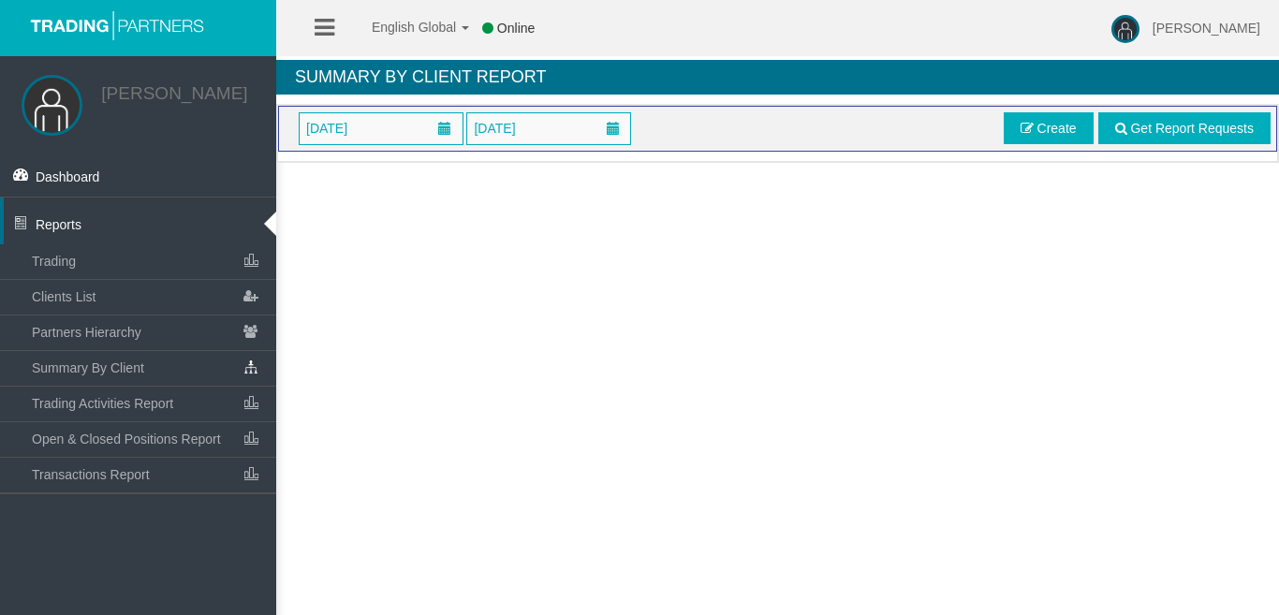
click at [325, 25] on icon at bounding box center [325, 27] width 20 height 23
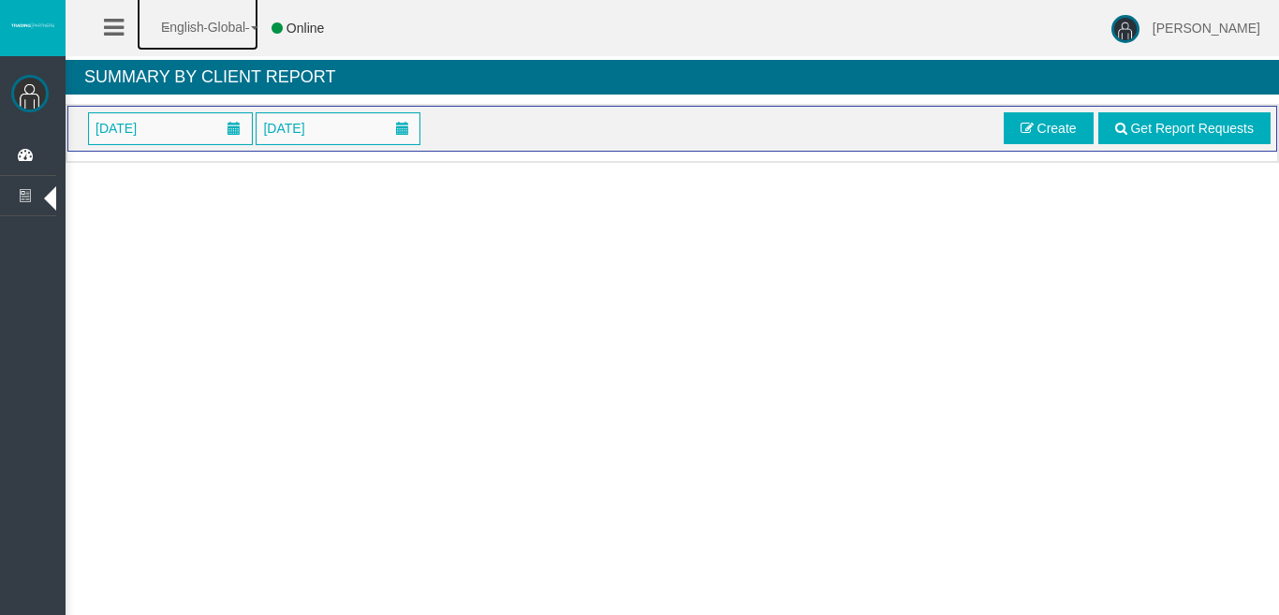
click at [251, 27] on b at bounding box center [254, 28] width 7 height 4
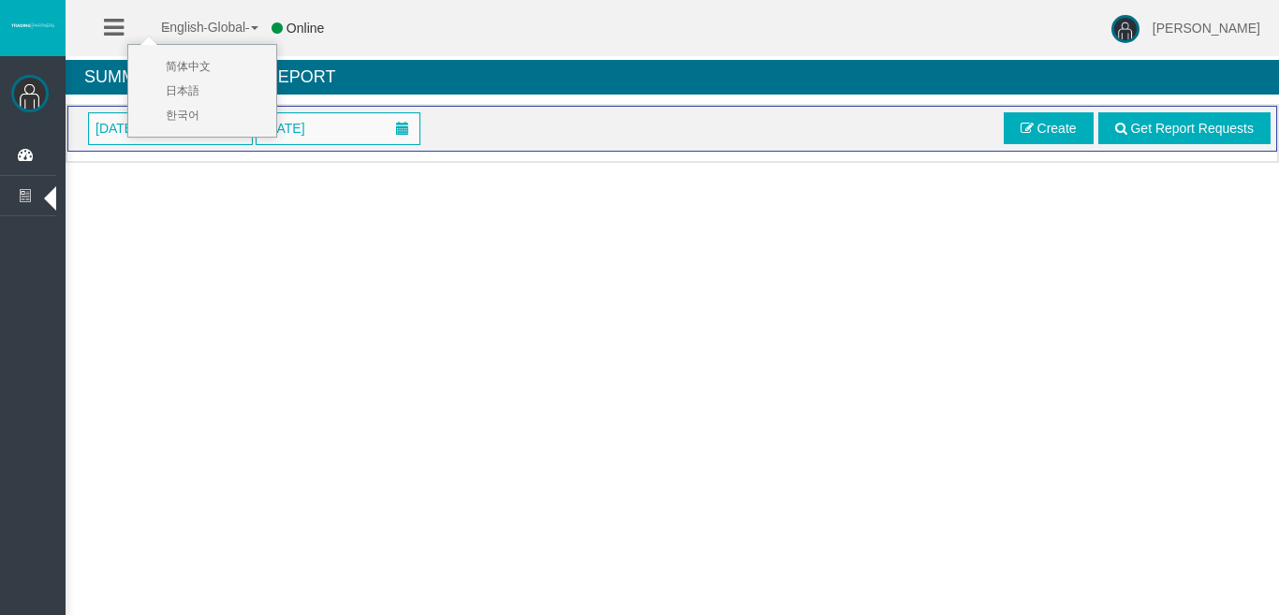
click at [252, 27] on b at bounding box center [254, 28] width 7 height 4
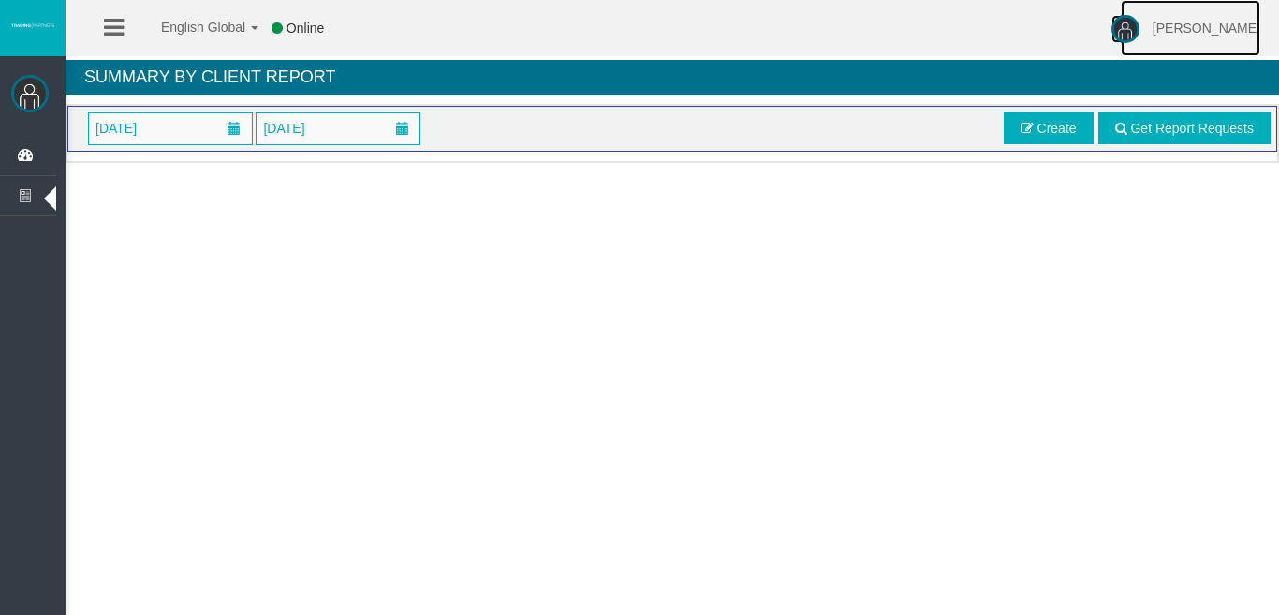
click at [1114, 27] on img at bounding box center [1125, 29] width 28 height 28
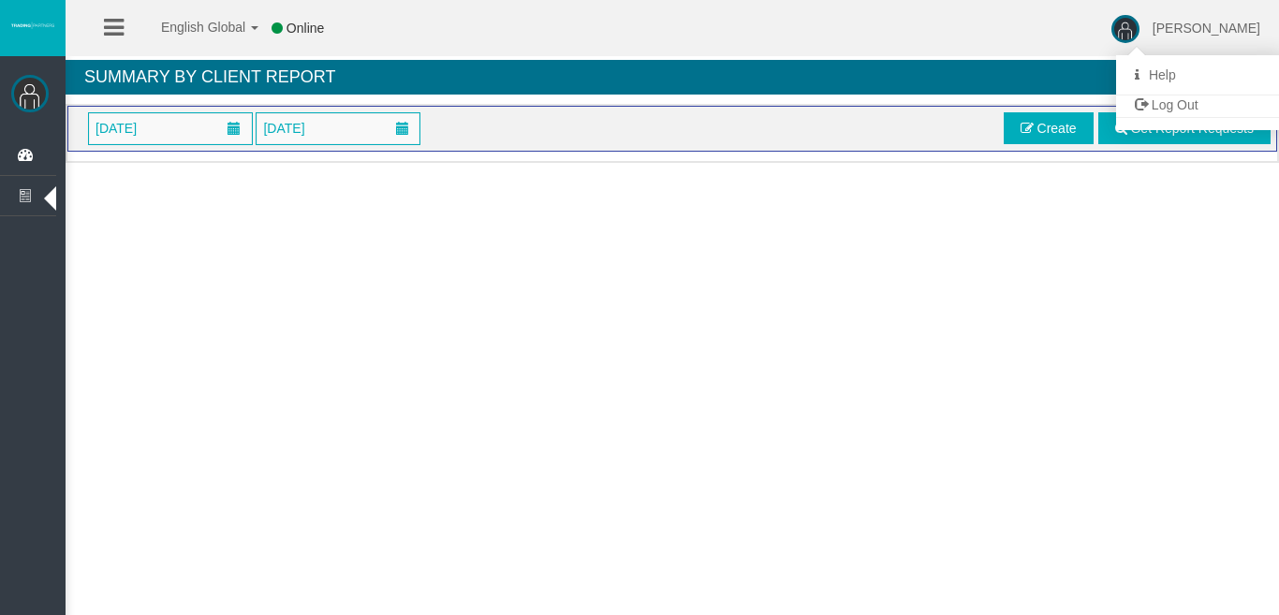
click at [787, 27] on div "English Global 简体中文 English Global 日本語 한국어 Online Esperanza Merino Help Log Out" at bounding box center [639, 28] width 1279 height 56
